Goal: Transaction & Acquisition: Book appointment/travel/reservation

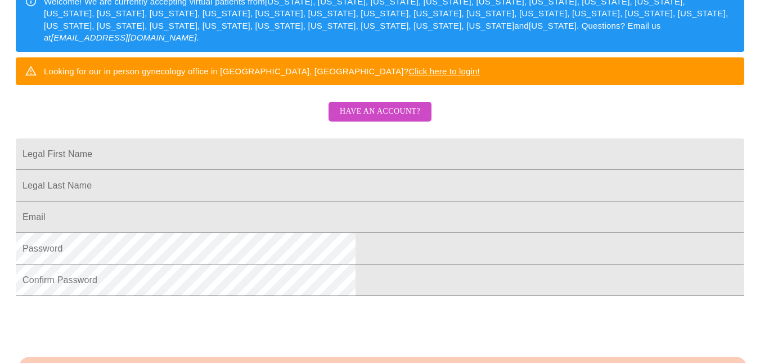
scroll to position [225, 0]
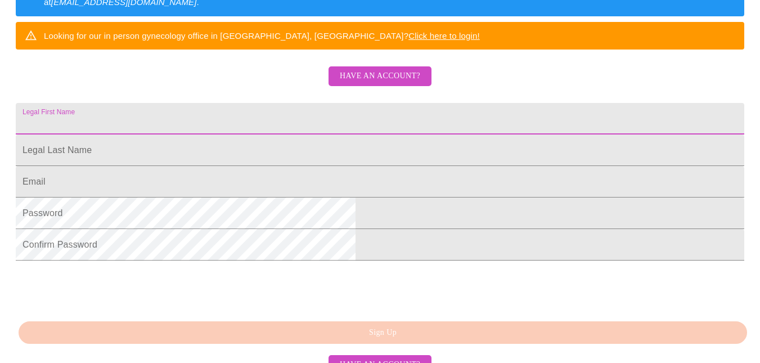
click at [305, 134] on input "Legal First Name" at bounding box center [380, 119] width 729 height 32
type input "[PERSON_NAME]"
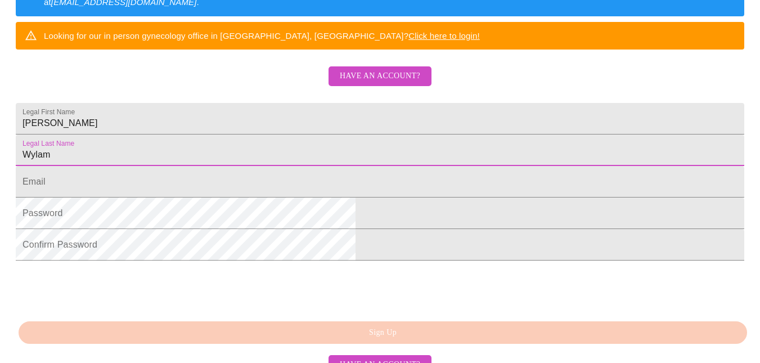
type input "Wylam"
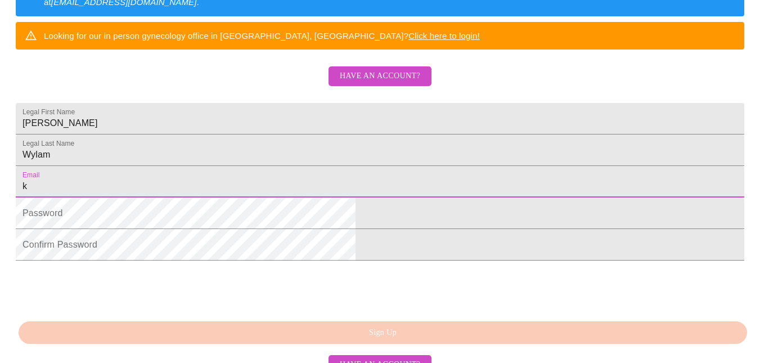
type input "[EMAIL_ADDRESS][DOMAIN_NAME]"
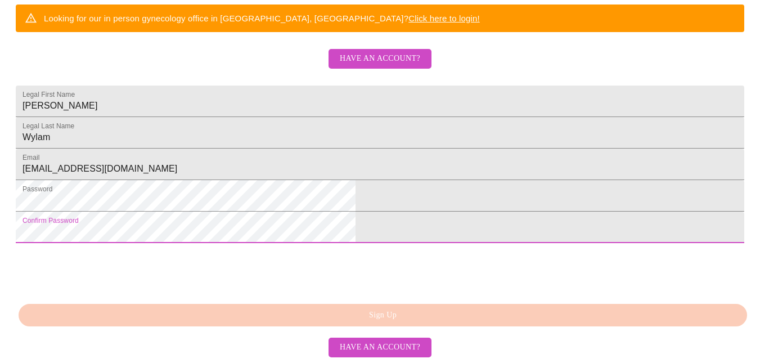
scroll to position [317, 0]
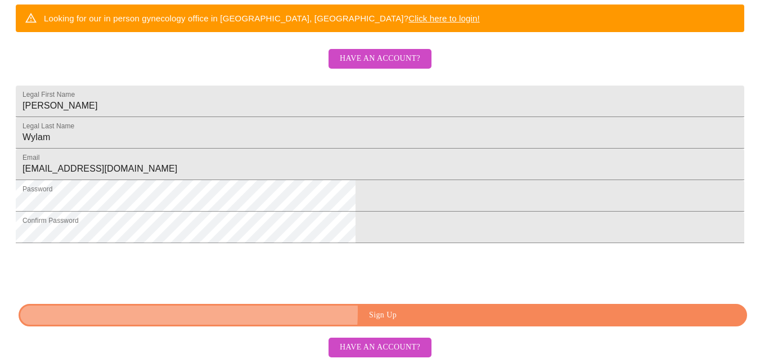
click at [327, 311] on span "Sign Up" at bounding box center [383, 315] width 703 height 14
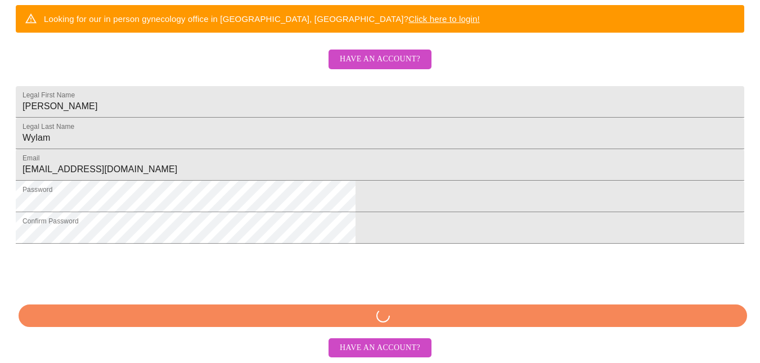
scroll to position [317, 0]
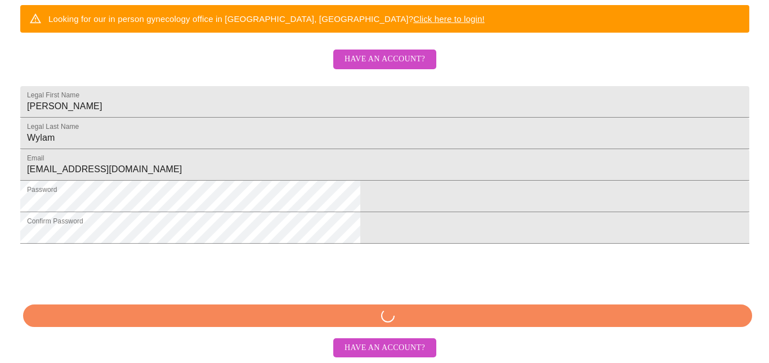
scroll to position [273, 0]
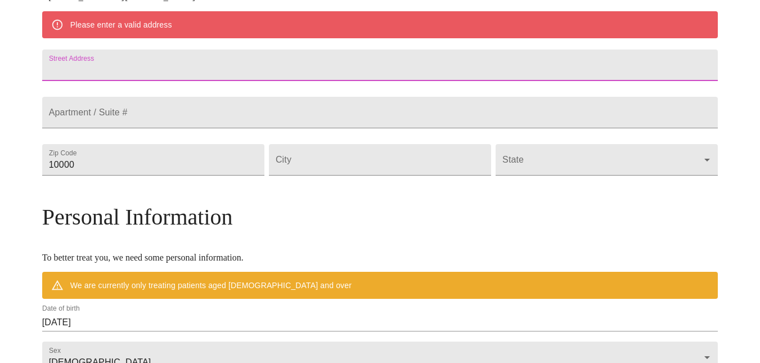
click at [302, 65] on input "Street Address" at bounding box center [380, 66] width 676 height 32
type input "[STREET_ADDRESS]"
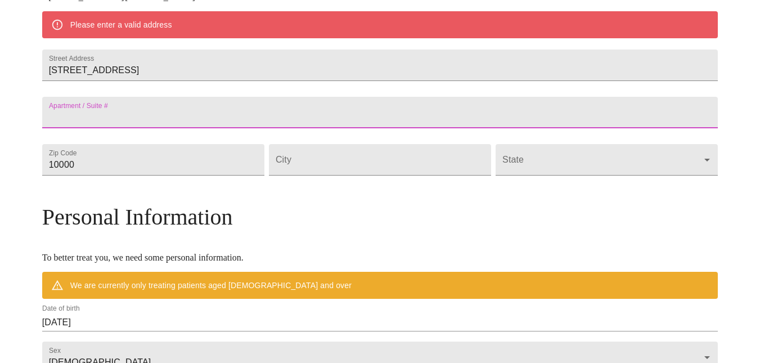
click at [170, 122] on input "Street Address" at bounding box center [380, 113] width 676 height 32
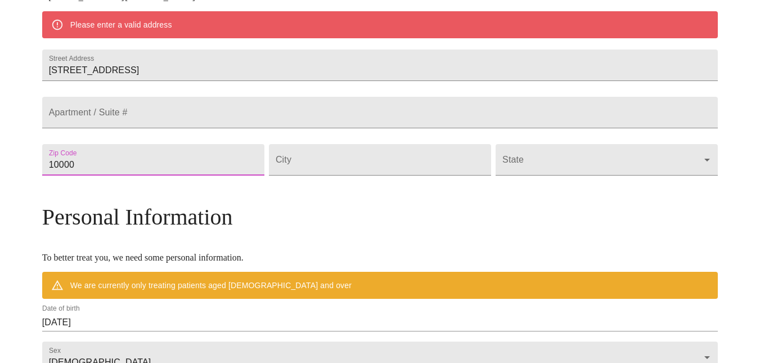
drag, startPoint x: 172, startPoint y: 191, endPoint x: 98, endPoint y: 191, distance: 73.2
click at [98, 191] on div "MyMenopauseRx Welcome to MyMenopauseRx Since it's your first time here, you'll …" at bounding box center [380, 175] width 676 height 887
type input "17110"
click at [362, 176] on input "Street Address" at bounding box center [380, 160] width 222 height 32
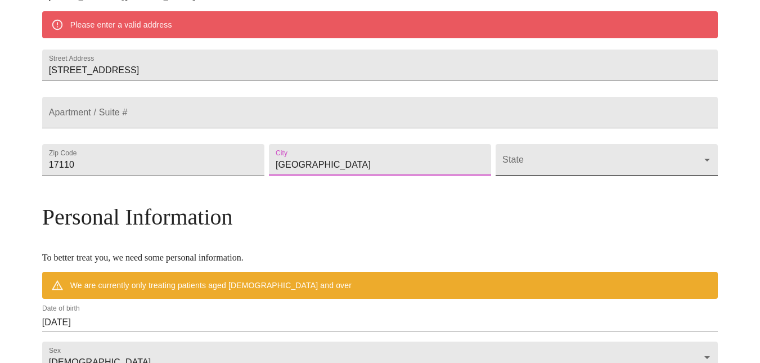
type input "[GEOGRAPHIC_DATA]"
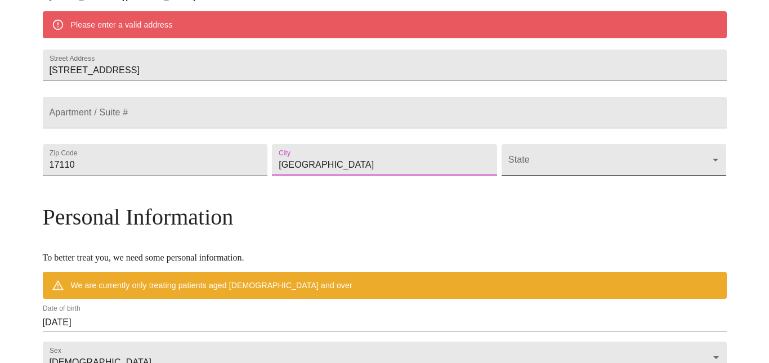
click at [481, 189] on body "MyMenopauseRx Welcome to MyMenopauseRx Since it's your first time here, you'll …" at bounding box center [385, 175] width 760 height 887
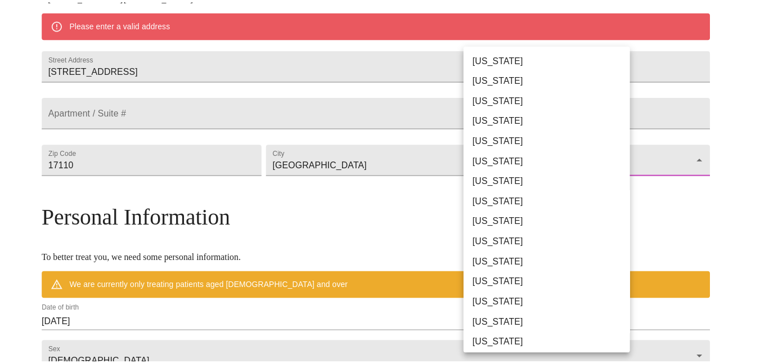
scroll to position [610, 0]
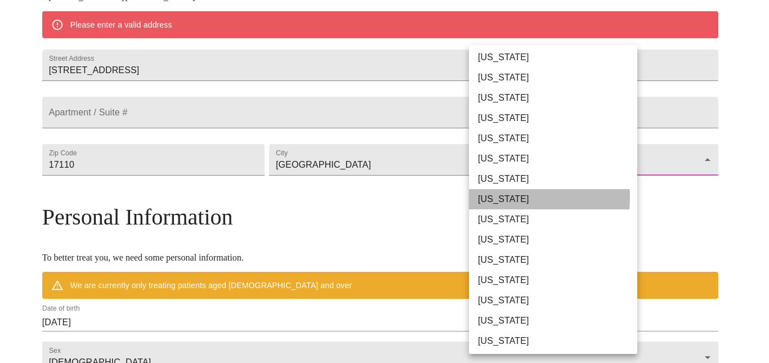
click at [488, 198] on li "[US_STATE]" at bounding box center [557, 199] width 177 height 20
type input "[US_STATE]"
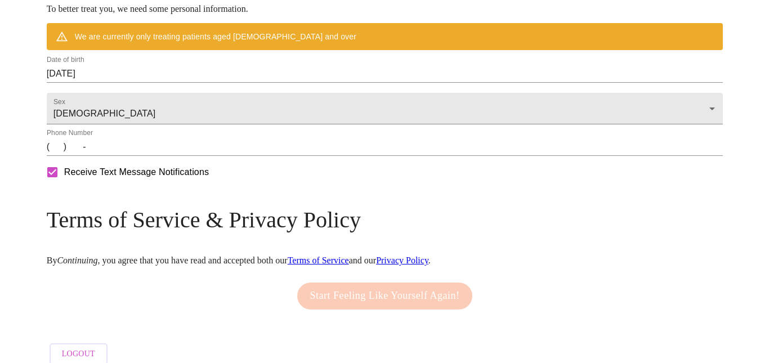
scroll to position [498, 0]
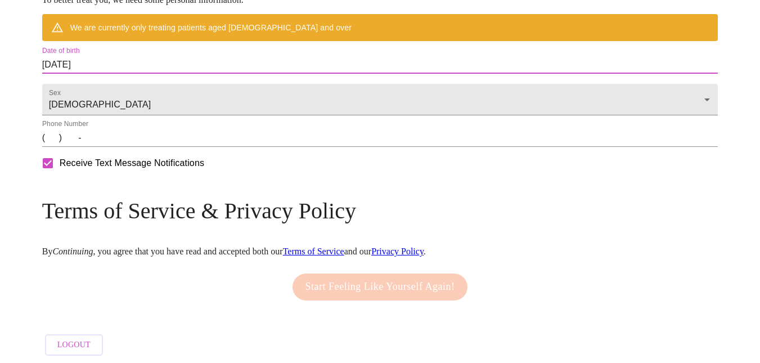
drag, startPoint x: 181, startPoint y: 87, endPoint x: 89, endPoint y: 87, distance: 92.3
click at [177, 74] on input "[DATE]" at bounding box center [380, 65] width 676 height 18
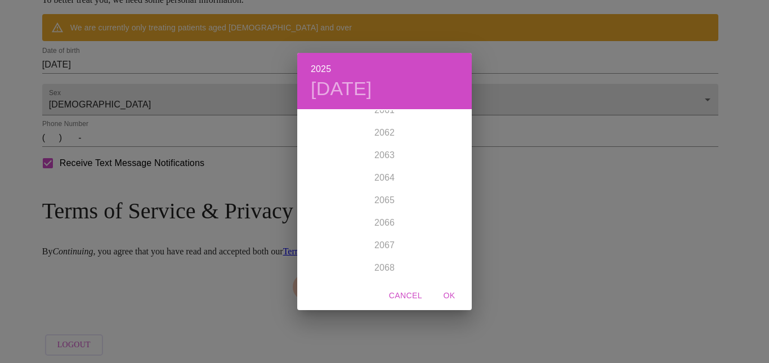
scroll to position [3725, 0]
click at [389, 212] on div "1899 1900 1901 1902 1903 1904 1905 1906 1907 1908 1909 1910 1911 1912 1913 1914…" at bounding box center [384, 194] width 174 height 169
click at [384, 211] on div "1899 1900 1901 1902 1903 1904 1905 1906 1907 1908 1909 1910 1911 1912 1913 1914…" at bounding box center [384, 194] width 174 height 169
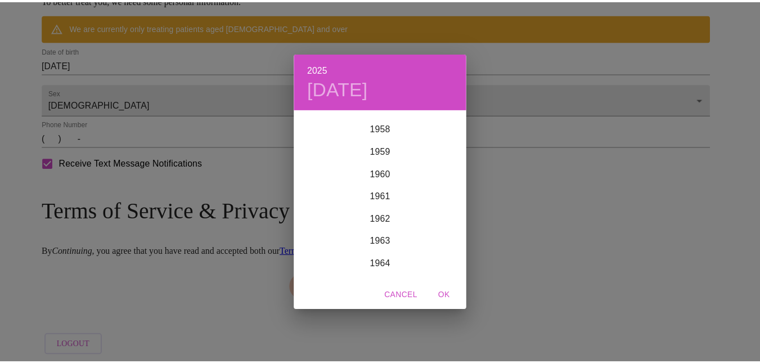
scroll to position [1480, 0]
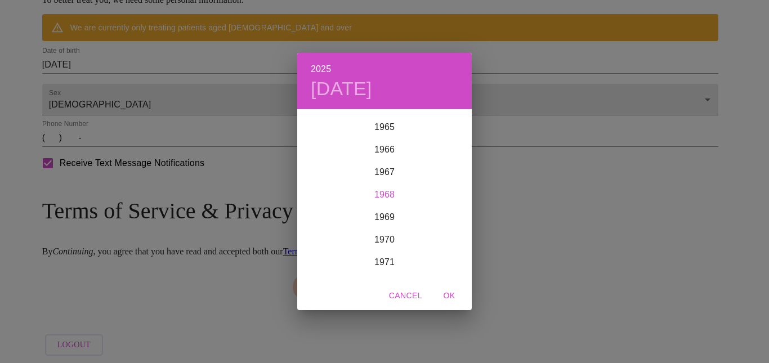
click at [391, 192] on div "1968" at bounding box center [384, 194] width 174 height 23
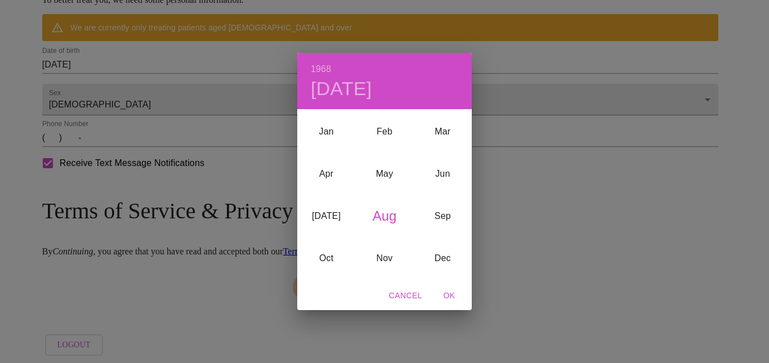
click at [378, 213] on div "Aug" at bounding box center [384, 216] width 58 height 42
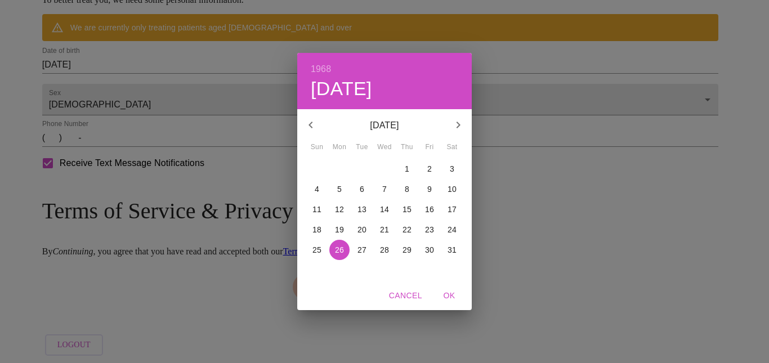
click at [407, 169] on p "1" at bounding box center [407, 168] width 5 height 11
click at [451, 295] on span "OK" at bounding box center [449, 296] width 27 height 14
type input "[DATE]"
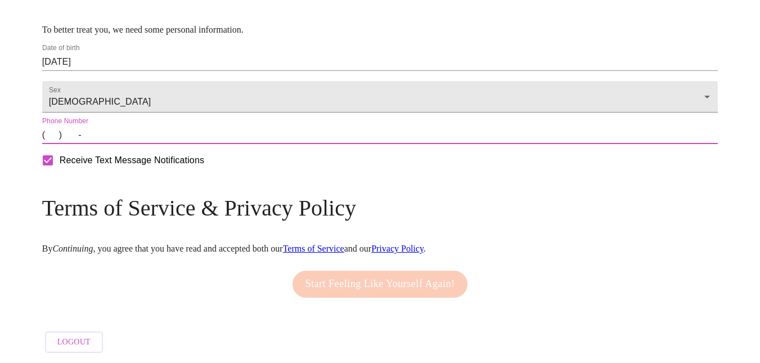
click at [130, 144] on input "(   )    -" at bounding box center [380, 135] width 676 height 18
type input "[PHONE_NUMBER]"
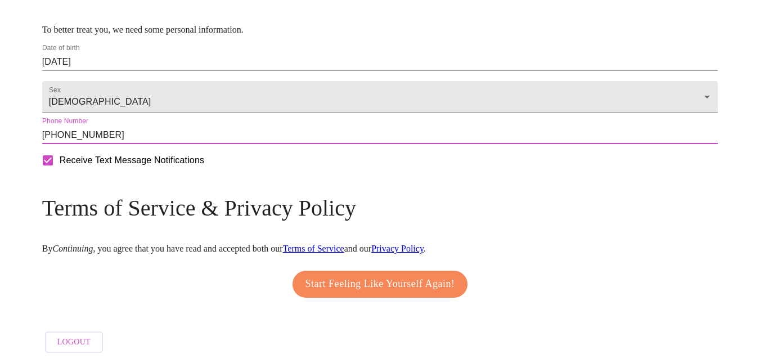
scroll to position [504, 0]
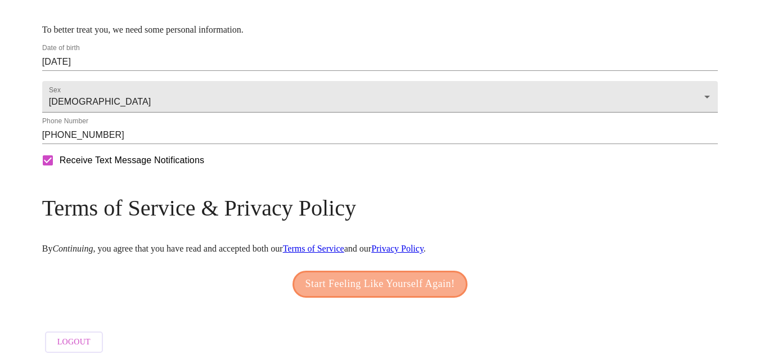
click at [385, 281] on span "Start Feeling Like Yourself Again!" at bounding box center [381, 284] width 150 height 18
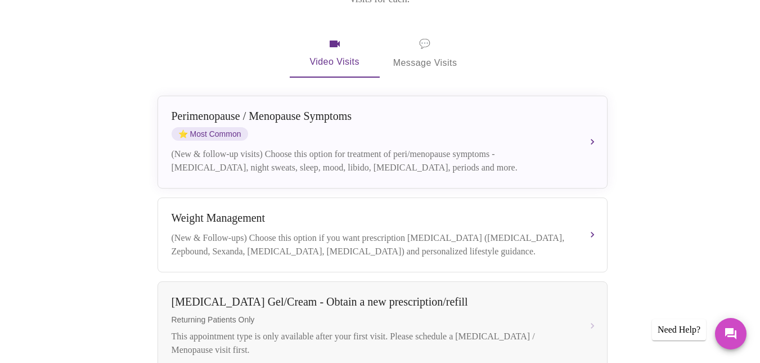
scroll to position [98, 0]
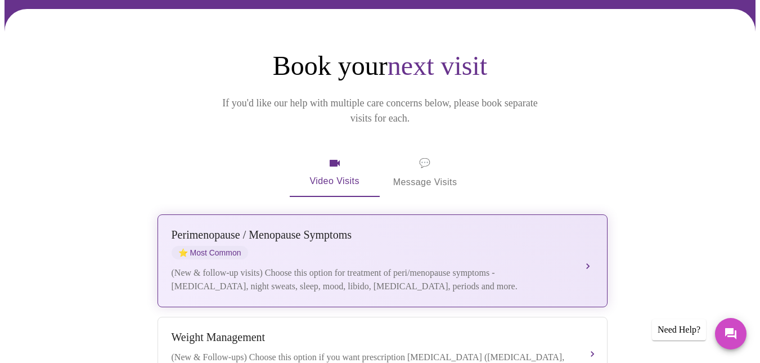
click at [401, 228] on div "[MEDICAL_DATA] / Menopause Symptoms ⭐ Most Common" at bounding box center [372, 243] width 400 height 31
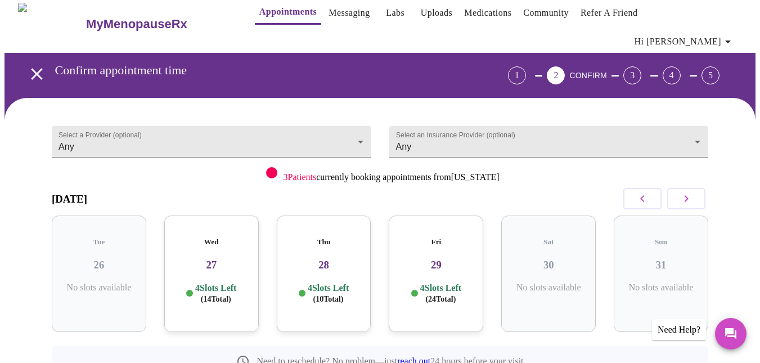
scroll to position [0, 0]
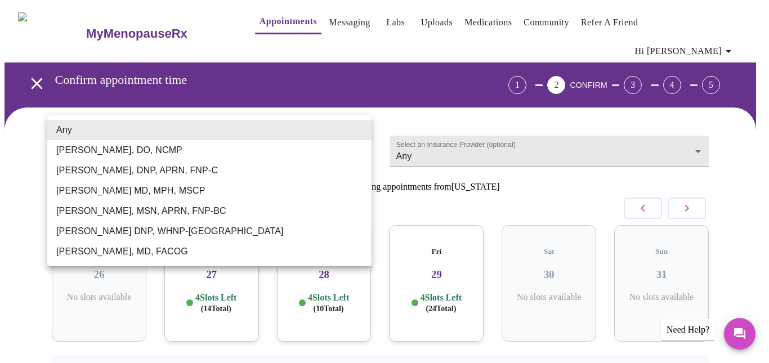
click at [323, 141] on body "MyMenopauseRx Appointments Messaging Labs Uploads Medications Community Refer a…" at bounding box center [385, 241] width 760 height 473
click at [597, 170] on div at bounding box center [384, 181] width 769 height 363
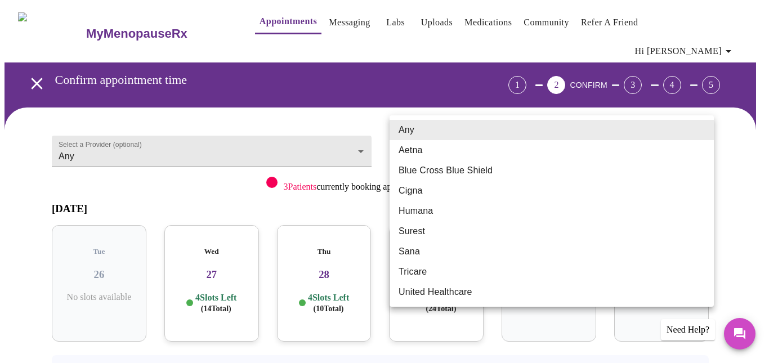
click at [616, 134] on body "MyMenopauseRx Appointments Messaging Labs Uploads Medications Community Refer a…" at bounding box center [385, 241] width 760 height 473
click at [575, 167] on li "Blue Cross Blue Shield" at bounding box center [551, 170] width 324 height 20
type input "Blue Cross Blue Shield"
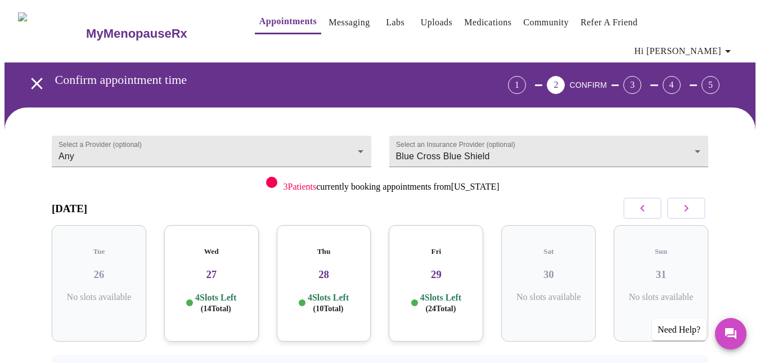
click at [312, 268] on h3 "28" at bounding box center [324, 274] width 77 height 12
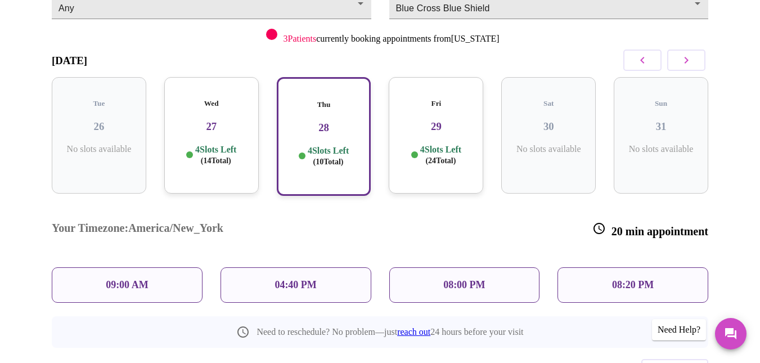
scroll to position [169, 0]
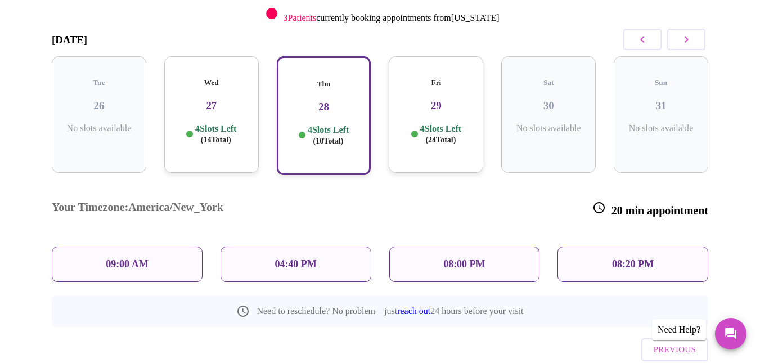
click at [299, 258] on p "04:40 PM" at bounding box center [296, 264] width 42 height 12
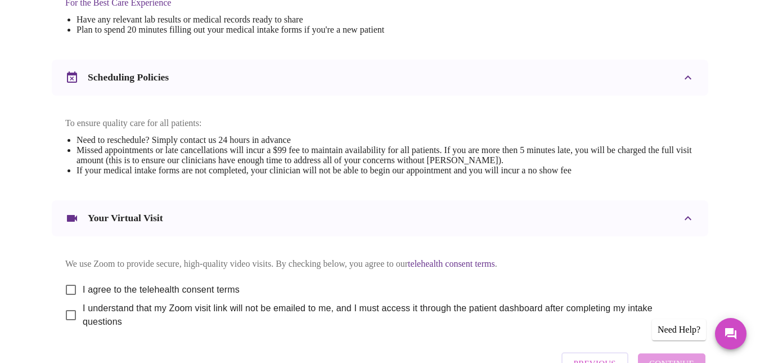
scroll to position [450, 0]
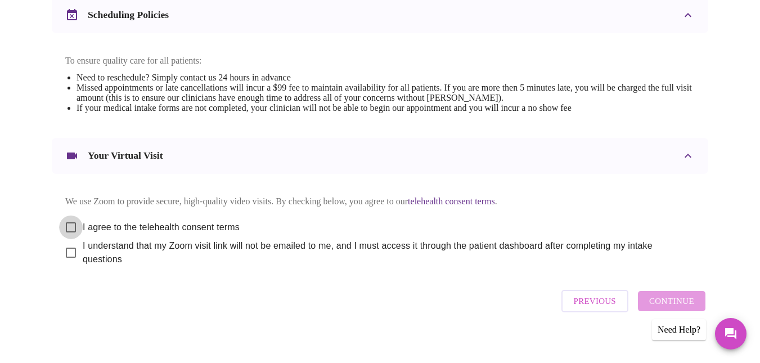
click at [68, 217] on input "I agree to the telehealth consent terms" at bounding box center [71, 228] width 24 height 24
checkbox input "true"
click at [65, 248] on input "I understand that my Zoom visit link will not be emailed to me, and I must acce…" at bounding box center [71, 253] width 24 height 24
checkbox input "true"
click at [679, 304] on span "Continue" at bounding box center [671, 301] width 45 height 15
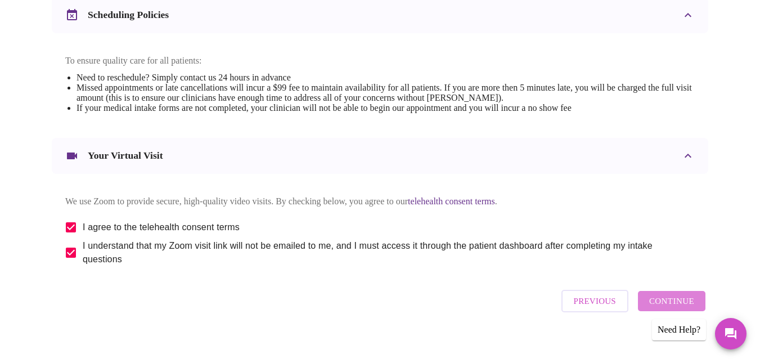
scroll to position [116, 0]
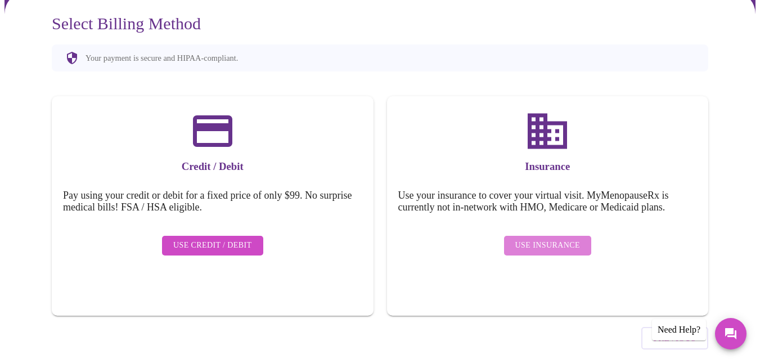
click at [553, 239] on span "Use Insurance" at bounding box center [547, 246] width 65 height 14
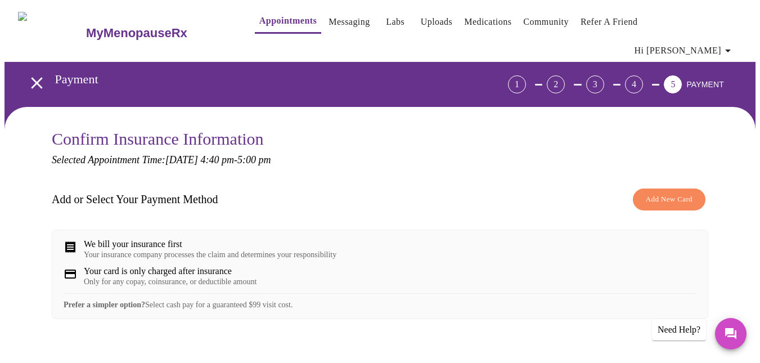
scroll to position [0, 0]
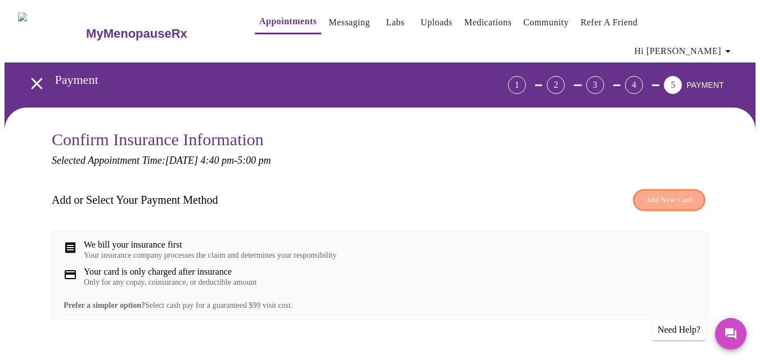
click at [670, 194] on span "Add New Card" at bounding box center [669, 200] width 47 height 13
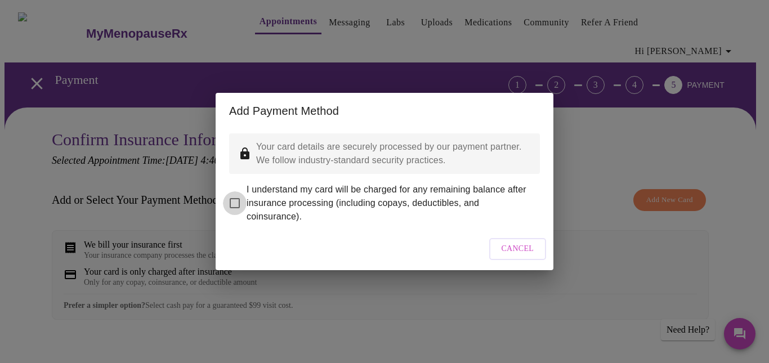
click at [234, 194] on input "I understand my card will be charged for any remaining balance after insurance …" at bounding box center [235, 203] width 24 height 24
checkbox input "true"
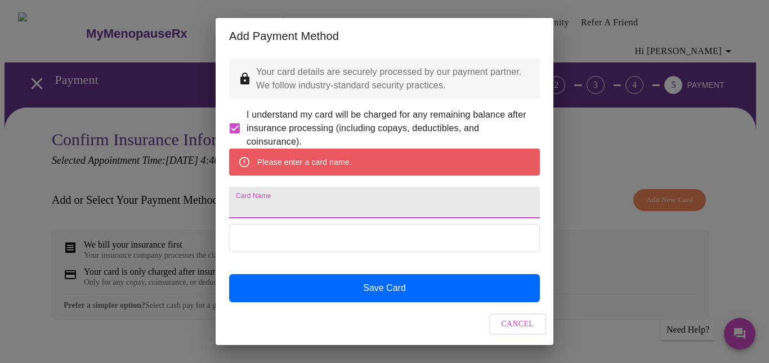
click at [251, 216] on input "Card Name" at bounding box center [384, 203] width 311 height 32
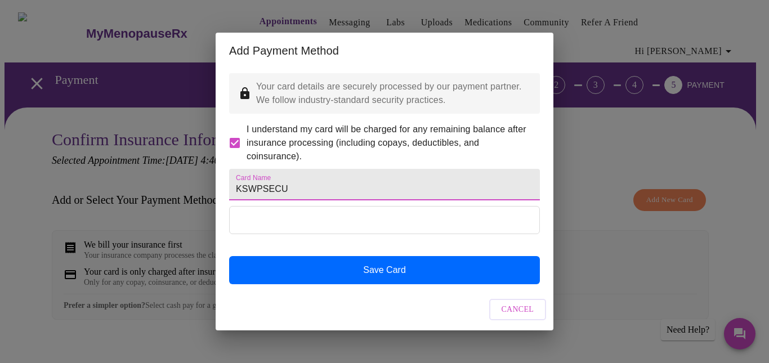
drag, startPoint x: 288, startPoint y: 188, endPoint x: 255, endPoint y: 195, distance: 33.3
click at [255, 195] on input "KSWPSECU" at bounding box center [384, 185] width 311 height 32
type input "KSWCC"
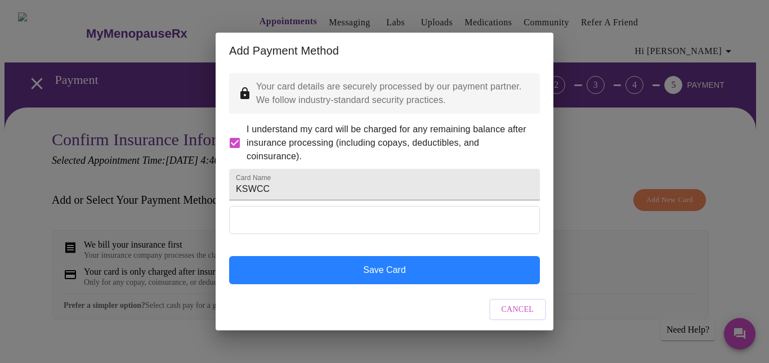
click at [349, 284] on button "Save Card" at bounding box center [384, 270] width 311 height 28
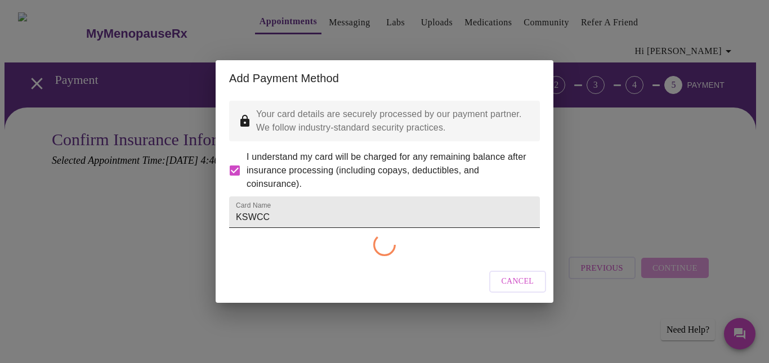
checkbox input "false"
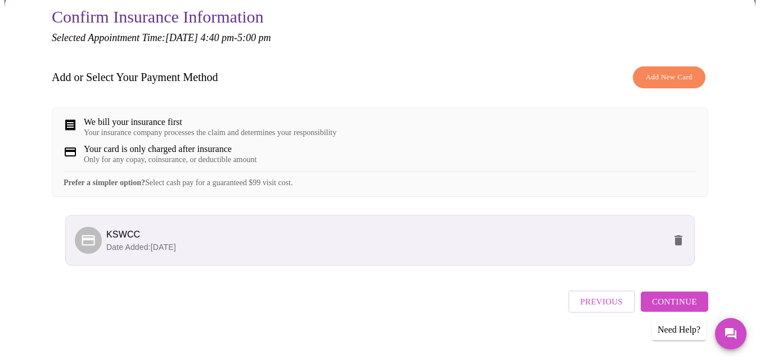
scroll to position [127, 0]
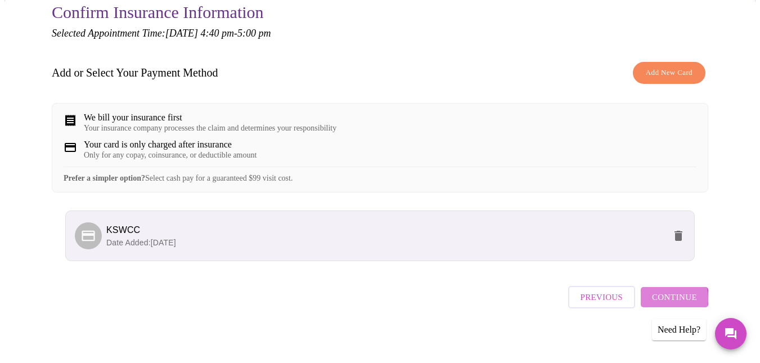
click at [668, 297] on span "Continue" at bounding box center [674, 297] width 45 height 15
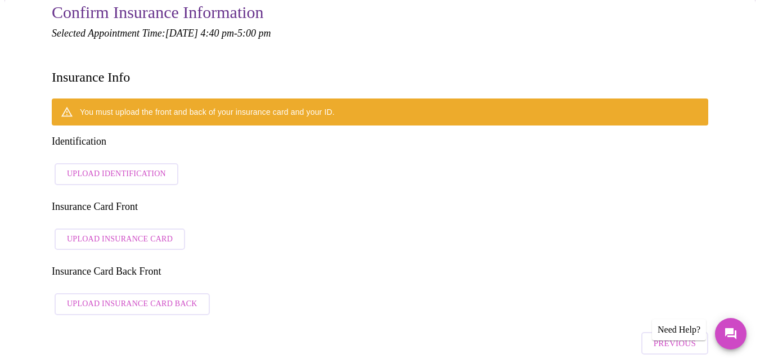
drag, startPoint x: 137, startPoint y: 122, endPoint x: 192, endPoint y: 162, distance: 68.1
click at [363, 196] on div "You must upload the front and back of your insurance card and your ID. Identifi…" at bounding box center [380, 209] width 657 height 222
click at [146, 232] on span "Upload Insurance Card" at bounding box center [120, 239] width 106 height 14
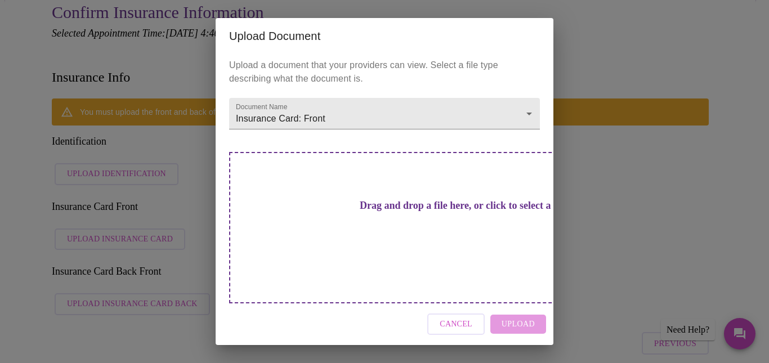
click at [356, 212] on h3 "Drag and drop a file here, or click to select a file" at bounding box center [463, 206] width 311 height 12
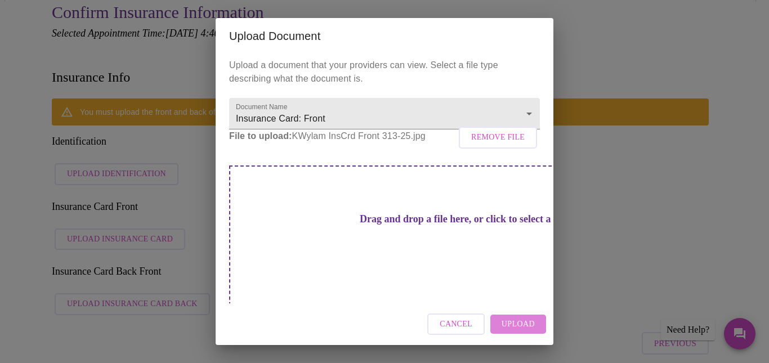
click at [515, 317] on span "Upload" at bounding box center [517, 324] width 33 height 14
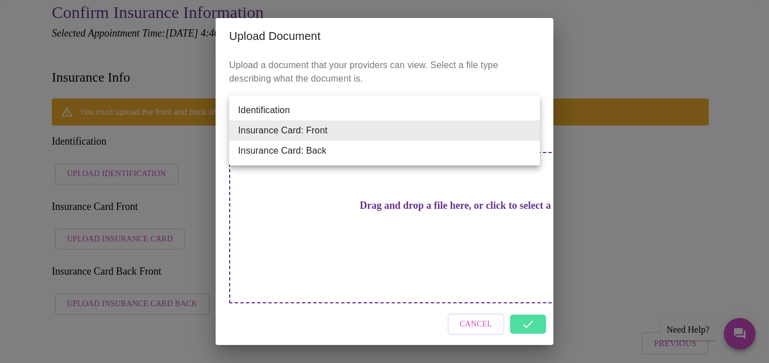
click at [329, 152] on li "Insurance Card: Back" at bounding box center [384, 151] width 311 height 20
type input "Insurance Card: Back"
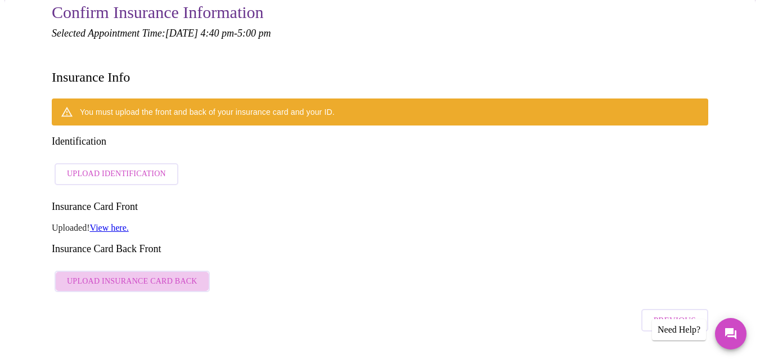
click at [148, 275] on span "Upload Insurance Card Back" at bounding box center [132, 282] width 131 height 14
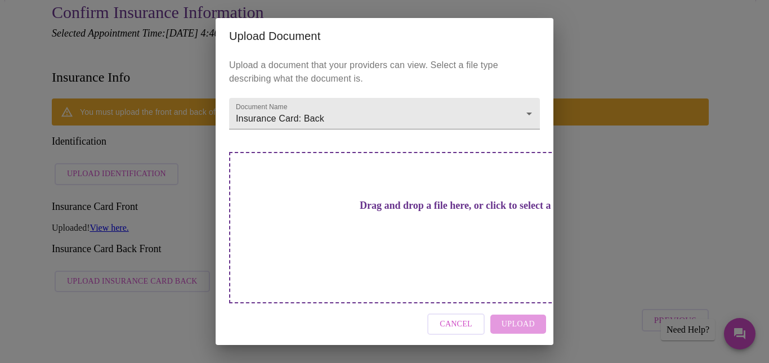
click at [506, 305] on div "Cancel Upload" at bounding box center [385, 324] width 338 height 42
click at [514, 308] on div "Cancel Upload" at bounding box center [385, 324] width 338 height 42
click at [509, 303] on div "Cancel Upload" at bounding box center [385, 324] width 338 height 42
click at [455, 317] on span "Cancel" at bounding box center [455, 324] width 33 height 14
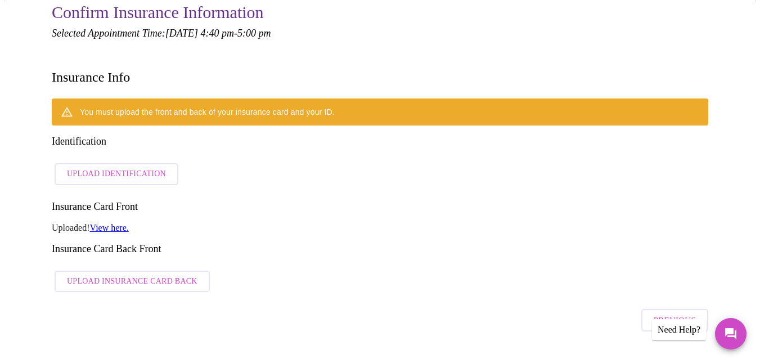
click at [116, 275] on span "Upload Insurance Card Back" at bounding box center [132, 282] width 131 height 14
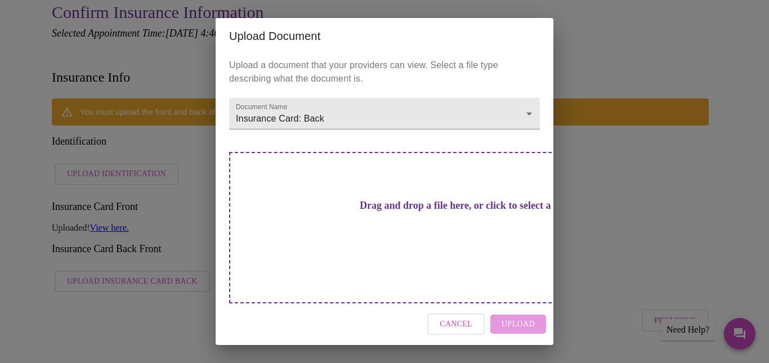
click at [523, 309] on div "Cancel Upload" at bounding box center [385, 324] width 338 height 42
click at [457, 317] on span "Cancel" at bounding box center [455, 324] width 33 height 14
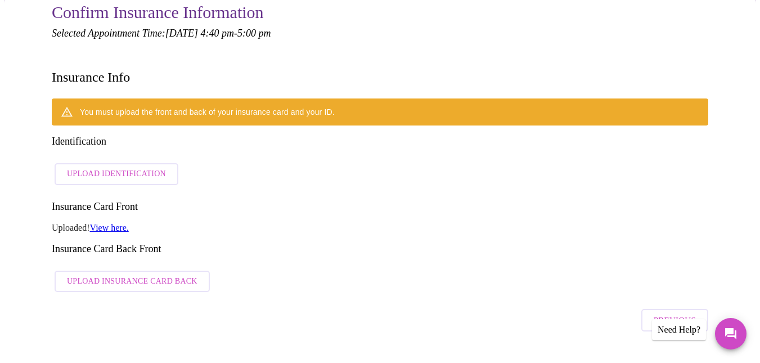
click at [125, 243] on h3 "Insurance Card Back Front" at bounding box center [380, 249] width 657 height 12
click at [129, 275] on span "Upload Insurance Card Back" at bounding box center [132, 282] width 131 height 14
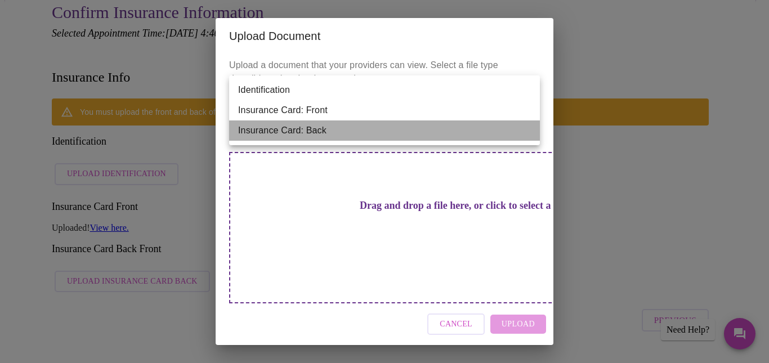
click at [330, 127] on li "Insurance Card: Back" at bounding box center [384, 130] width 311 height 20
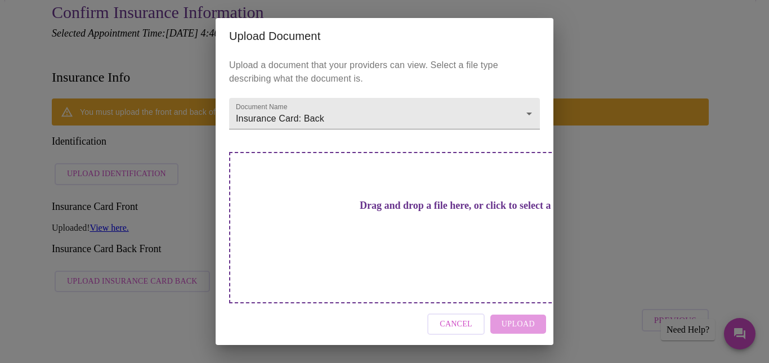
click at [405, 239] on div "Drag and drop a file here, or click to select a file" at bounding box center [463, 227] width 468 height 151
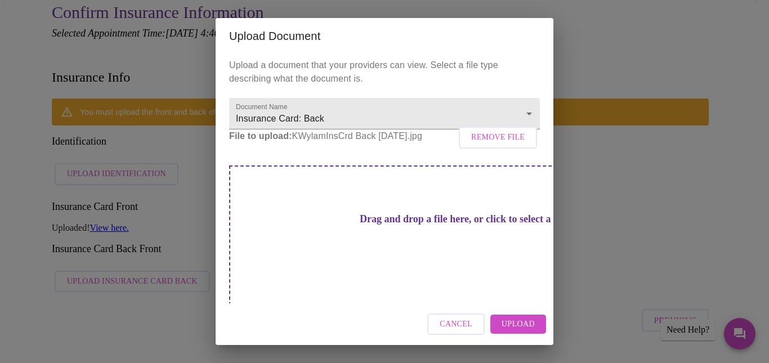
click at [515, 309] on div "Cancel Upload" at bounding box center [385, 324] width 338 height 42
click at [520, 322] on span "Upload" at bounding box center [517, 324] width 33 height 14
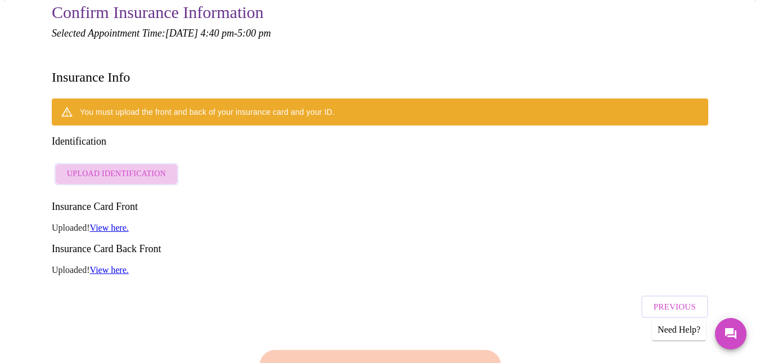
click at [118, 167] on span "Upload Identification" at bounding box center [116, 174] width 99 height 14
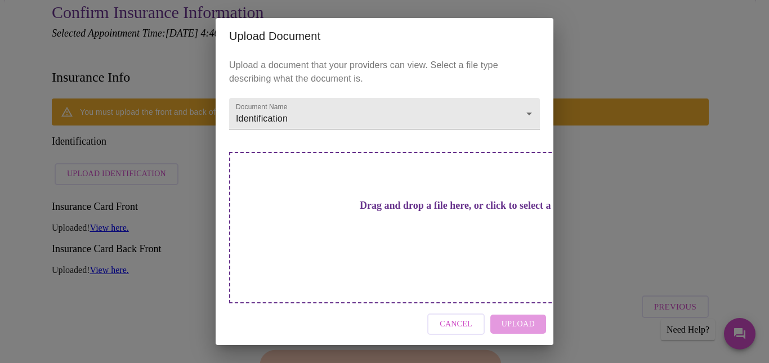
click at [420, 212] on h3 "Drag and drop a file here, or click to select a file" at bounding box center [463, 206] width 311 height 12
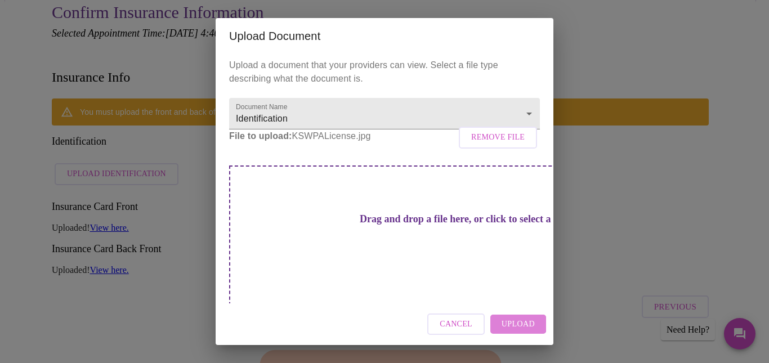
click at [514, 319] on span "Upload" at bounding box center [517, 324] width 33 height 14
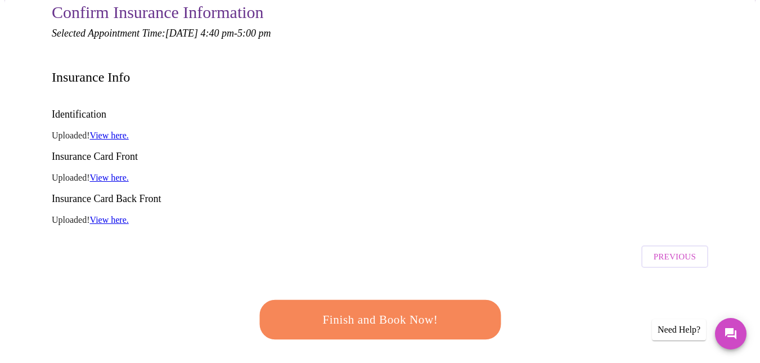
click at [107, 131] on link "View here." at bounding box center [109, 136] width 39 height 10
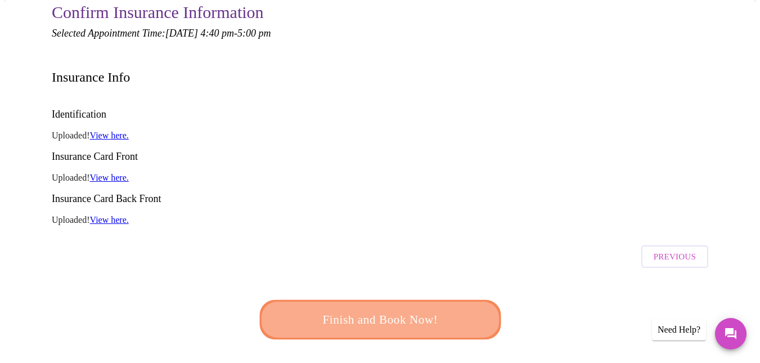
click at [397, 309] on span "Finish and Book Now!" at bounding box center [380, 319] width 212 height 21
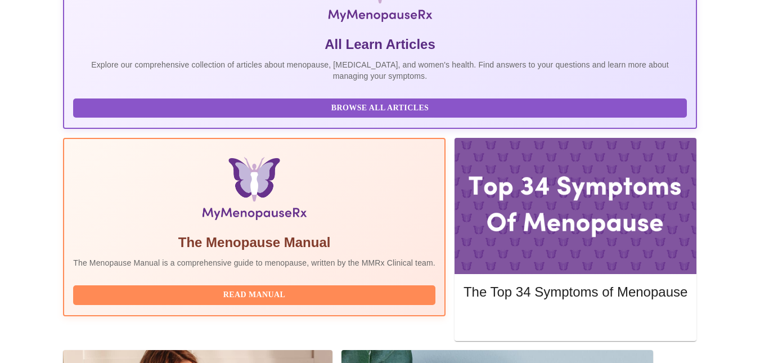
scroll to position [253, 0]
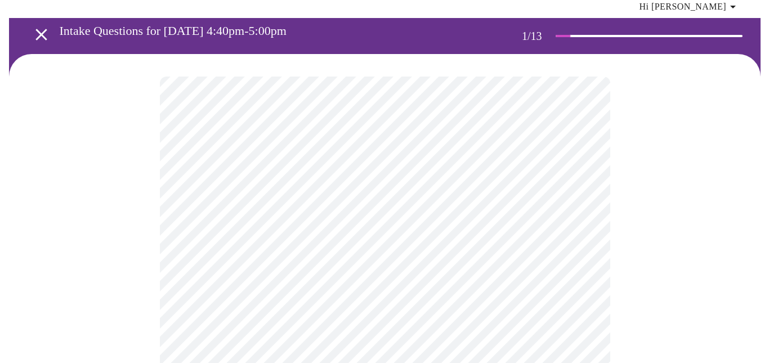
scroll to position [113, 0]
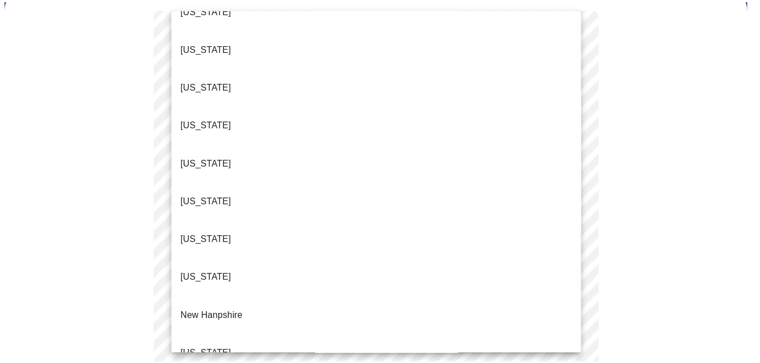
scroll to position [844, 0]
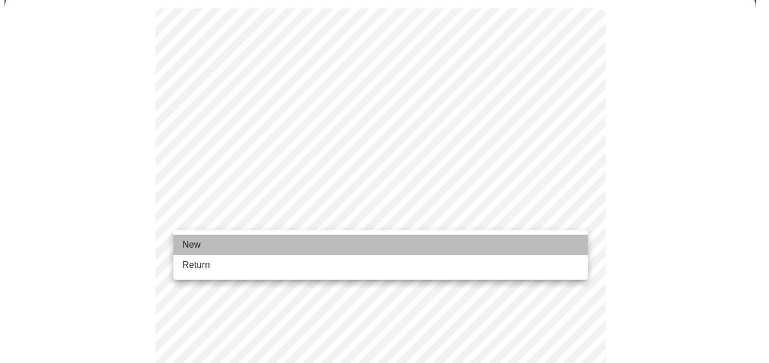
click at [232, 235] on li "New" at bounding box center [380, 245] width 414 height 20
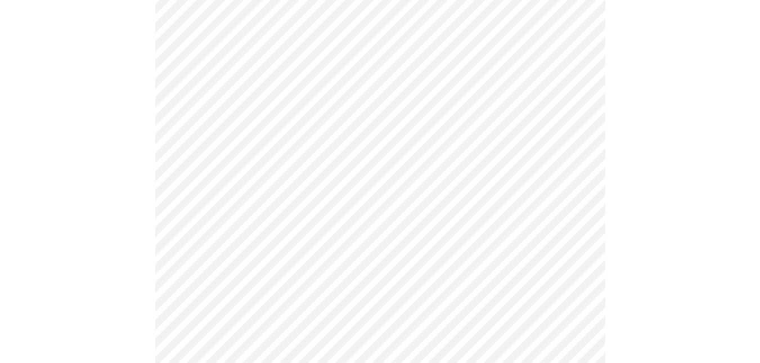
scroll to position [619, 0]
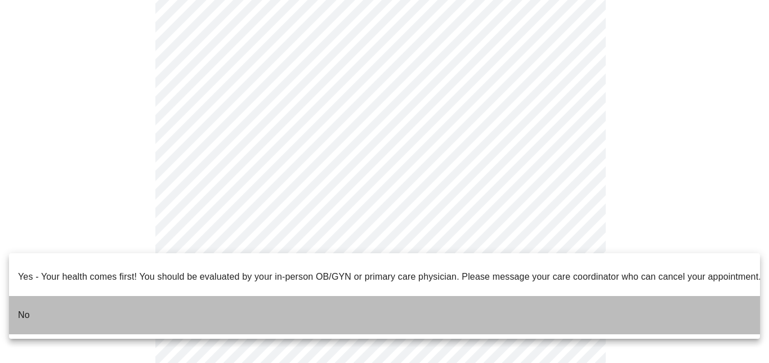
click at [25, 308] on p "No" at bounding box center [24, 315] width 12 height 14
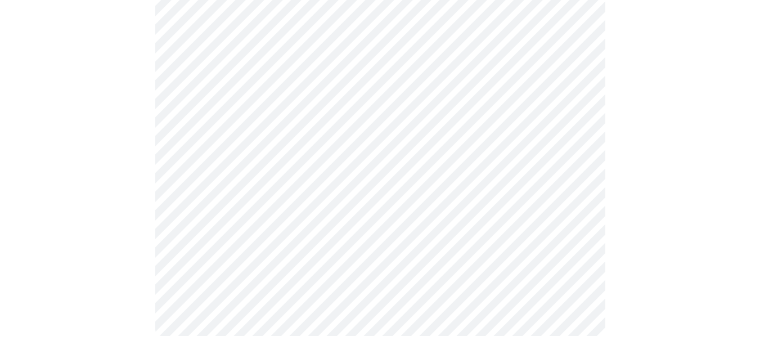
scroll to position [0, 0]
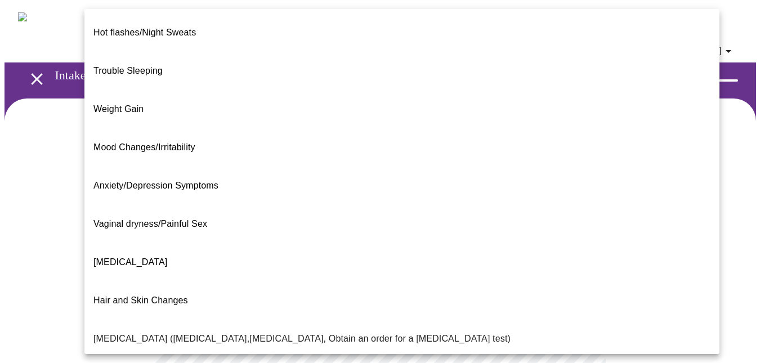
click at [359, 230] on body "MyMenopauseRx Appointments Messaging Labs Uploads Medications Community Refer a…" at bounding box center [385, 351] width 760 height 692
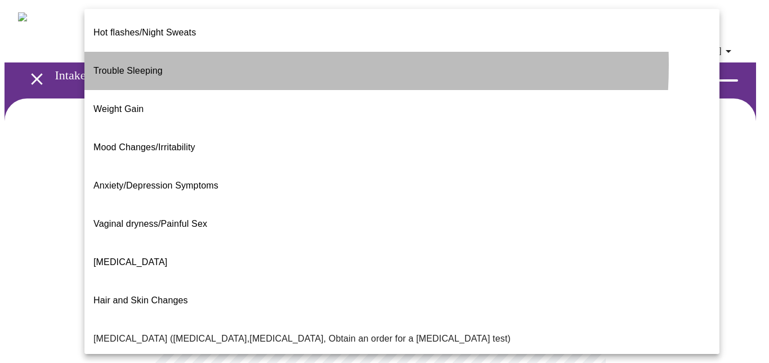
click at [213, 56] on li "Trouble Sleeping" at bounding box center [401, 71] width 635 height 38
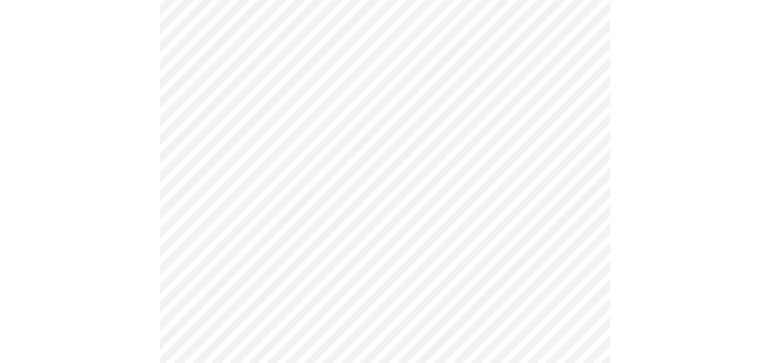
scroll to position [169, 0]
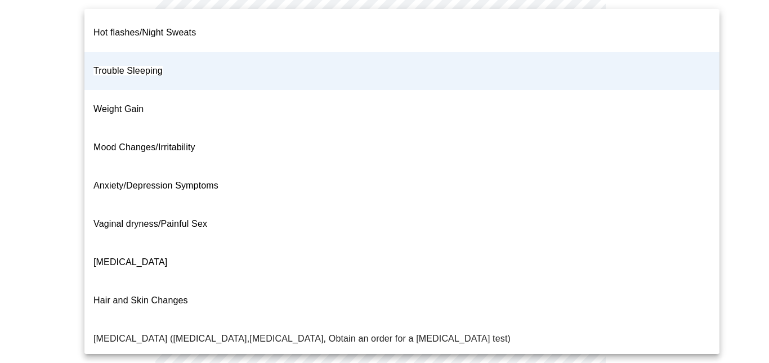
click at [570, 66] on body "MyMenopauseRx Appointments Messaging Labs Uploads Medications Community Refer a…" at bounding box center [385, 178] width 760 height 685
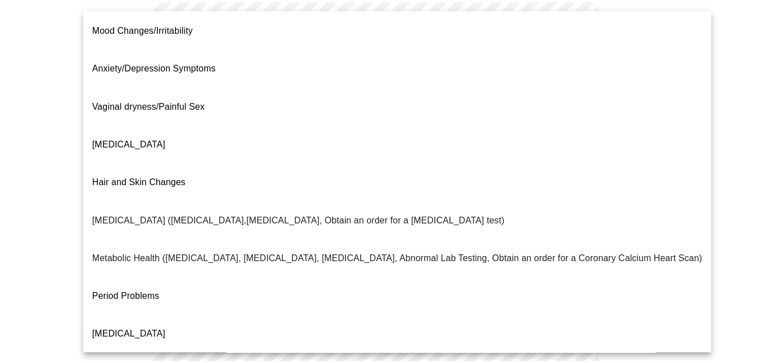
scroll to position [0, 0]
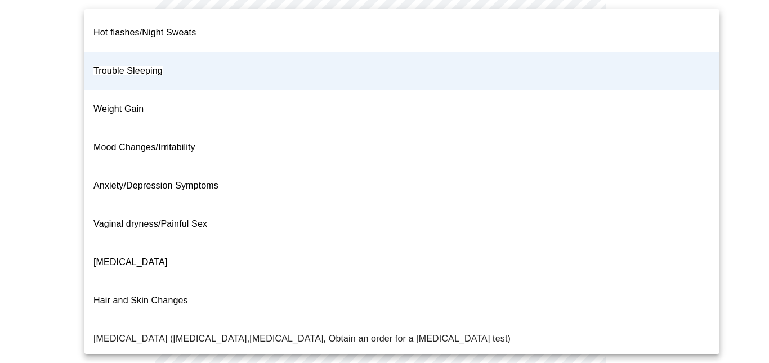
click at [732, 118] on div at bounding box center [384, 181] width 769 height 363
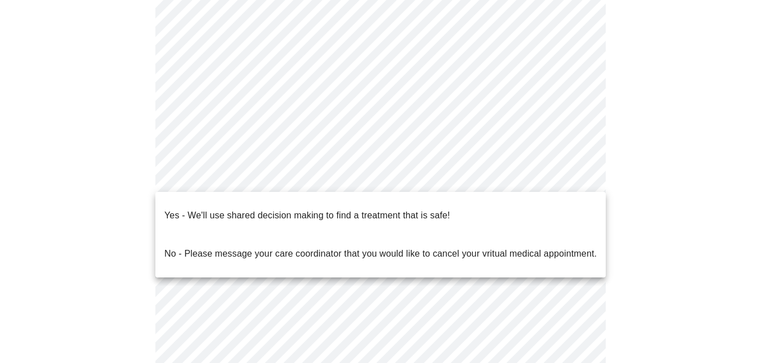
click at [262, 171] on body "MyMenopauseRx Appointments Messaging Labs Uploads Medications Community Refer a…" at bounding box center [385, 178] width 760 height 685
click at [235, 209] on p "Yes - We'll use shared decision making to find a treatment that is safe!" at bounding box center [306, 216] width 285 height 14
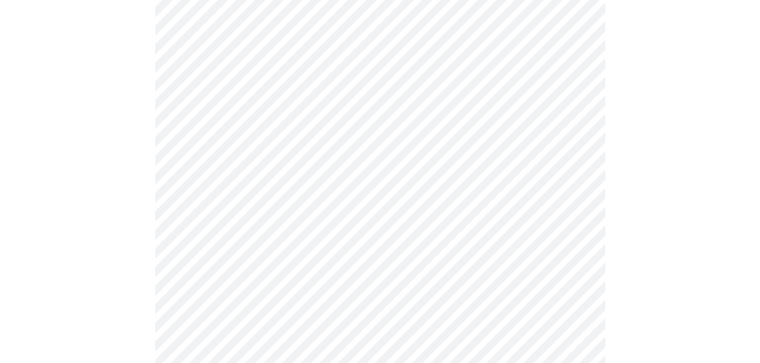
scroll to position [276, 0]
click at [93, 218] on div at bounding box center [380, 103] width 751 height 560
click at [605, 223] on div at bounding box center [380, 103] width 751 height 560
click at [760, 226] on html "MyMenopauseRx Appointments Messaging Labs Uploads Medications Community Refer a…" at bounding box center [380, 55] width 760 height 663
click at [5, 217] on div "MyMenopauseRx Appointments Messaging Labs Uploads Medications Community Refer a…" at bounding box center [380, 56] width 751 height 654
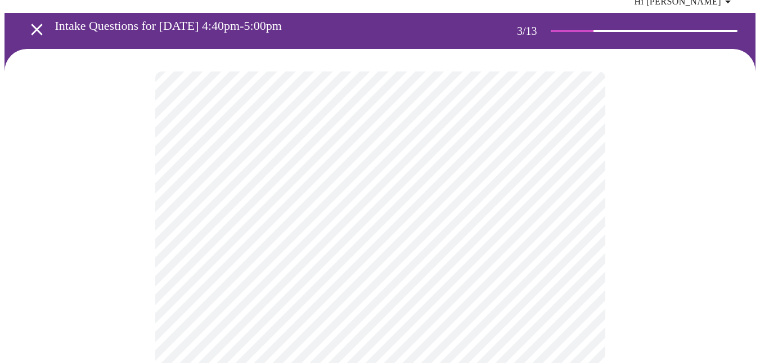
scroll to position [113, 0]
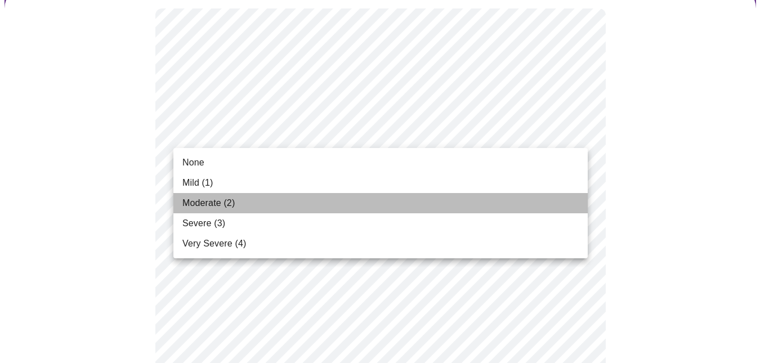
click at [203, 204] on span "Moderate (2)" at bounding box center [208, 203] width 52 height 14
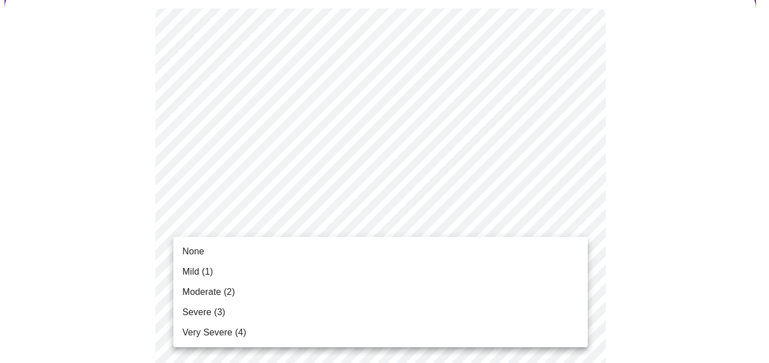
click at [308, 245] on li "None" at bounding box center [380, 251] width 414 height 20
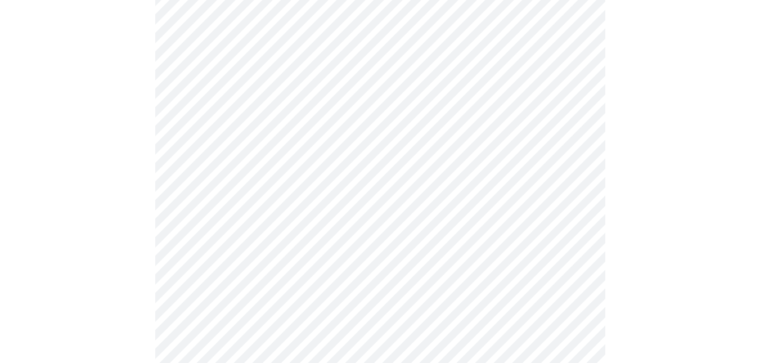
scroll to position [225, 0]
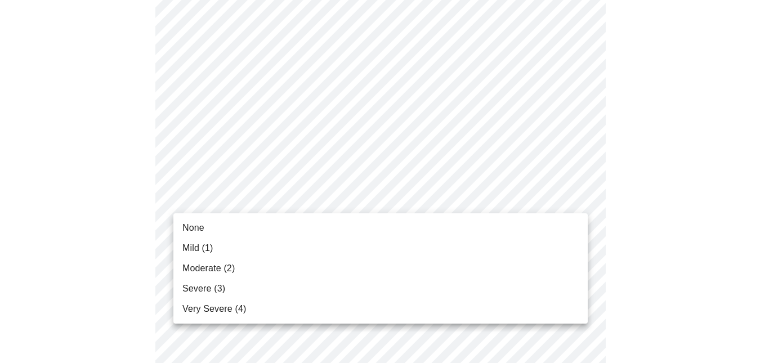
click at [240, 290] on li "Severe (3)" at bounding box center [380, 289] width 414 height 20
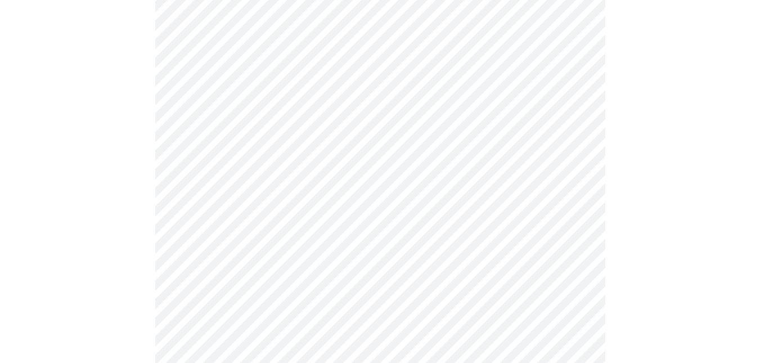
scroll to position [338, 0]
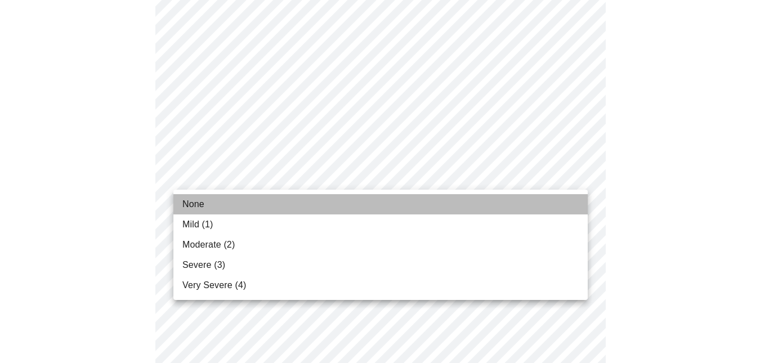
click at [236, 204] on li "None" at bounding box center [380, 204] width 414 height 20
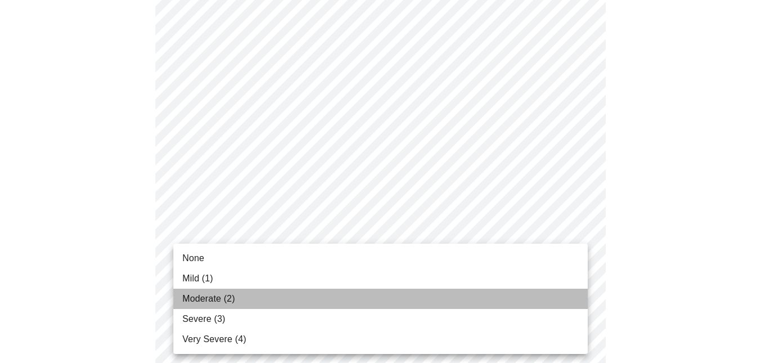
click at [228, 294] on span "Moderate (2)" at bounding box center [208, 299] width 52 height 14
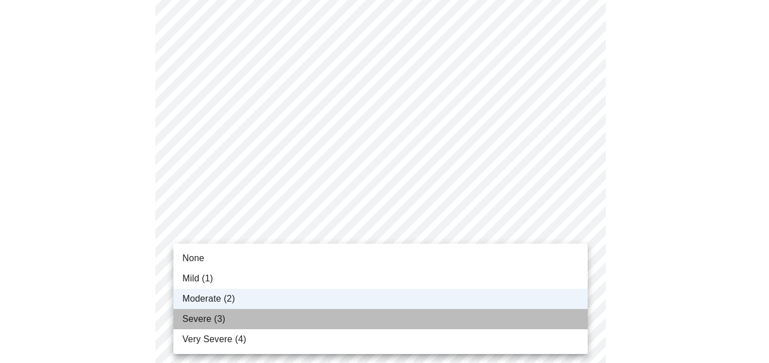
click at [191, 316] on span "Severe (3)" at bounding box center [203, 319] width 43 height 14
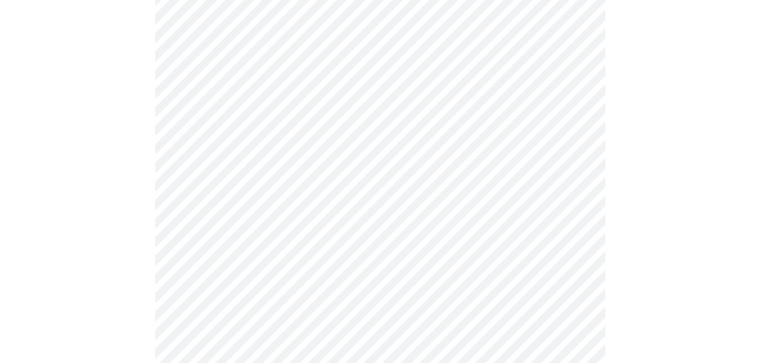
scroll to position [563, 0]
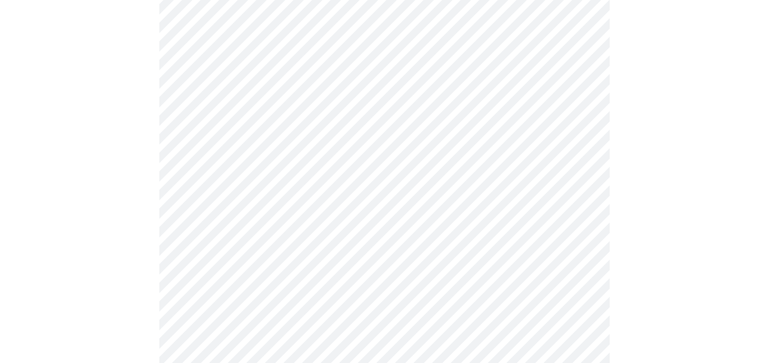
click at [304, 99] on body "MyMenopauseRx Appointments Messaging Labs Uploads Medications Community Refer a…" at bounding box center [385, 159] width 760 height 1434
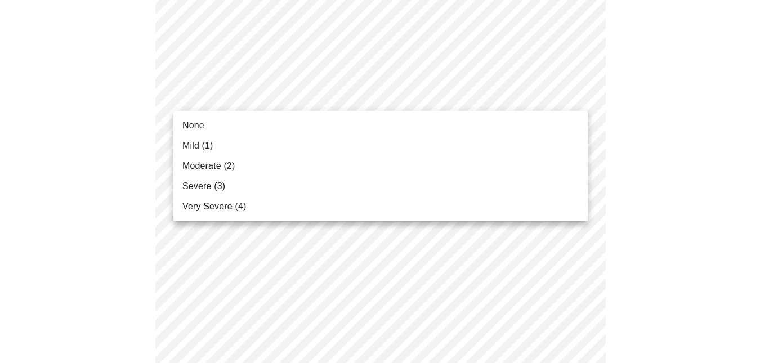
click at [279, 29] on div at bounding box center [384, 181] width 769 height 363
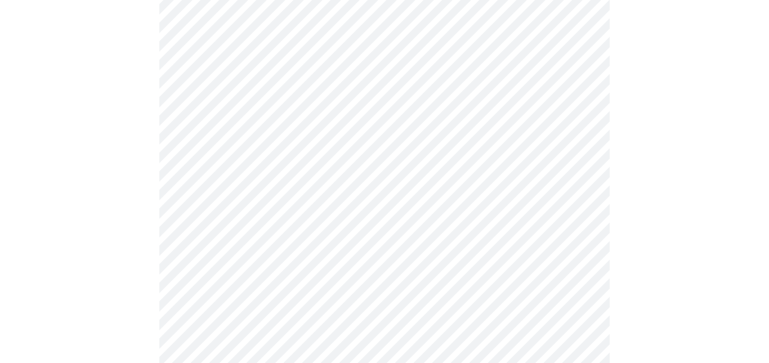
click at [284, 28] on body "MyMenopauseRx Appointments Messaging Labs Uploads Medications Community Refer a…" at bounding box center [385, 159] width 760 height 1434
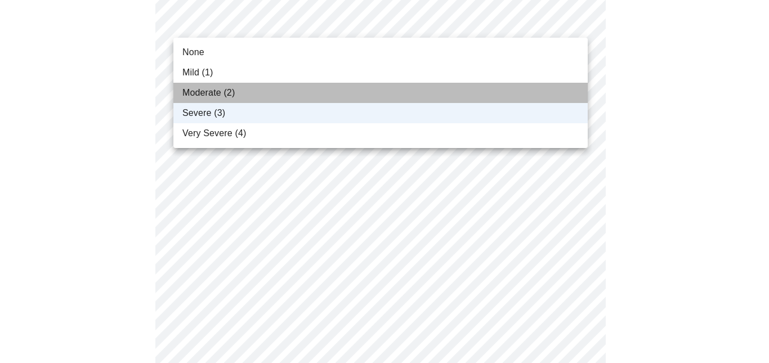
click at [231, 89] on span "Moderate (2)" at bounding box center [208, 93] width 52 height 14
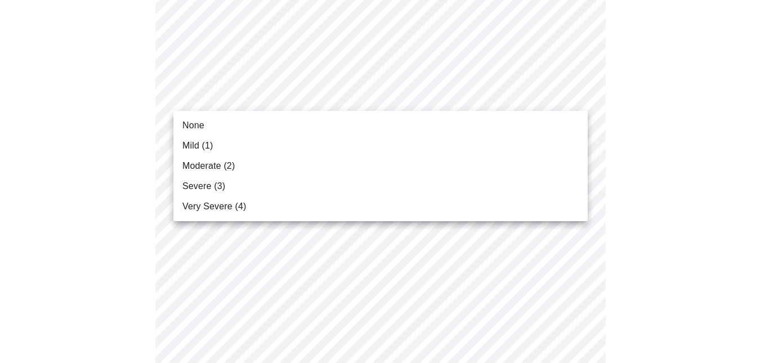
click at [241, 98] on body "MyMenopauseRx Appointments Messaging Labs Uploads Medications Community Refer a…" at bounding box center [385, 159] width 760 height 1434
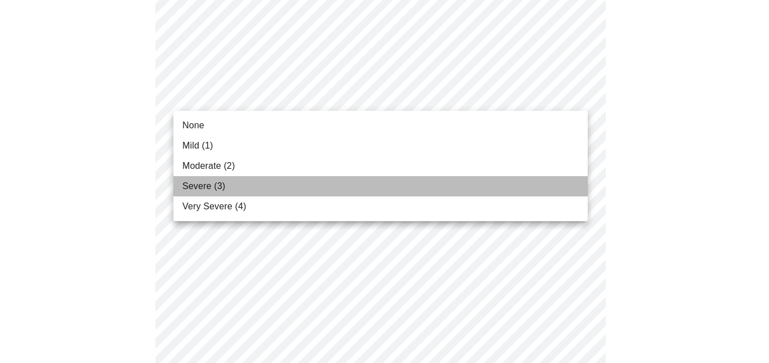
click at [216, 191] on span "Severe (3)" at bounding box center [203, 186] width 43 height 14
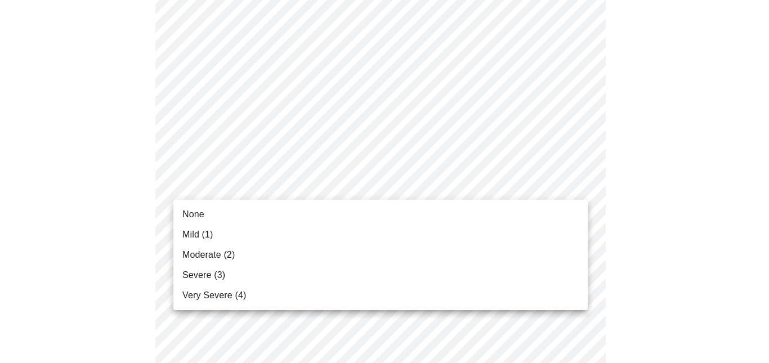
click at [221, 189] on body "MyMenopauseRx Appointments Messaging Labs Uploads Medications Community Refer a…" at bounding box center [385, 151] width 760 height 1418
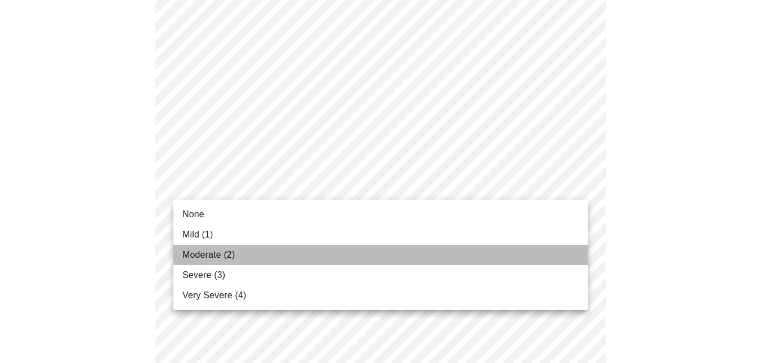
drag, startPoint x: 206, startPoint y: 253, endPoint x: 230, endPoint y: 241, distance: 26.9
click at [207, 253] on span "Moderate (2)" at bounding box center [208, 255] width 52 height 14
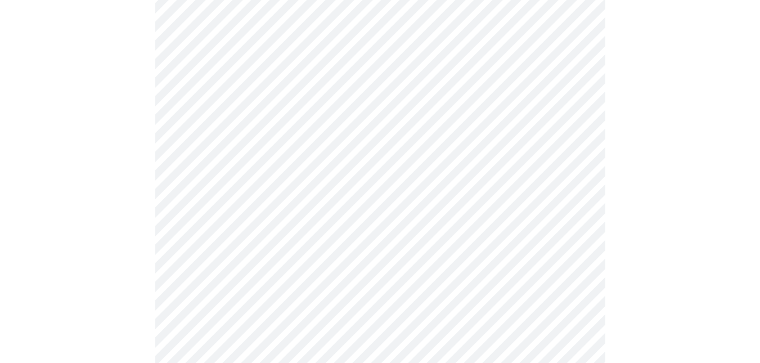
scroll to position [732, 0]
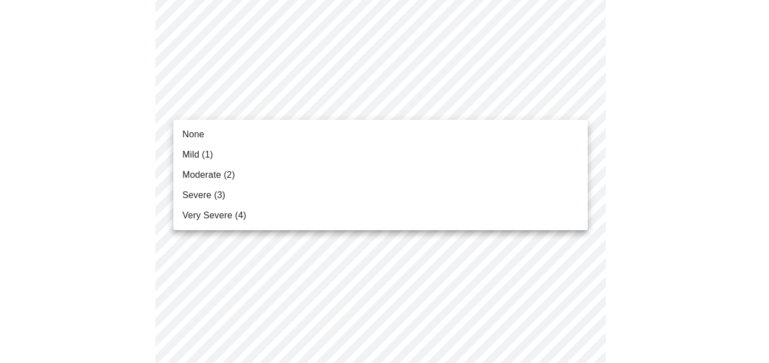
click at [233, 139] on li "None" at bounding box center [380, 134] width 414 height 20
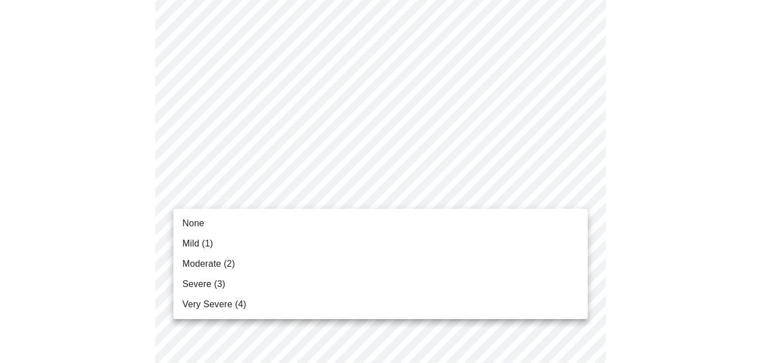
click at [216, 267] on span "Moderate (2)" at bounding box center [208, 264] width 52 height 14
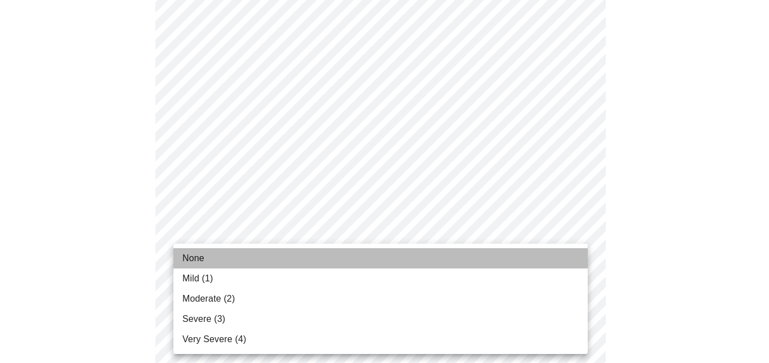
click at [312, 257] on li "None" at bounding box center [380, 258] width 414 height 20
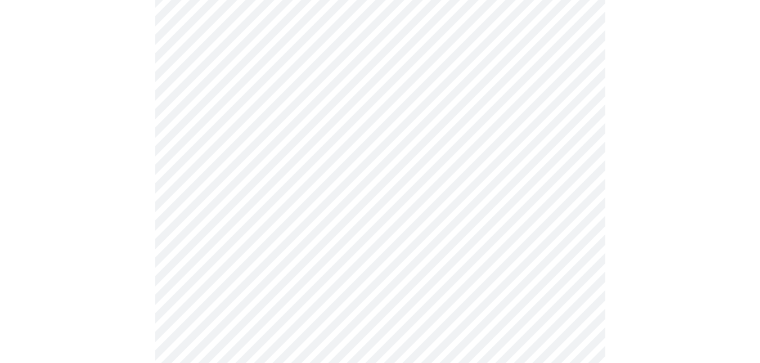
scroll to position [957, 0]
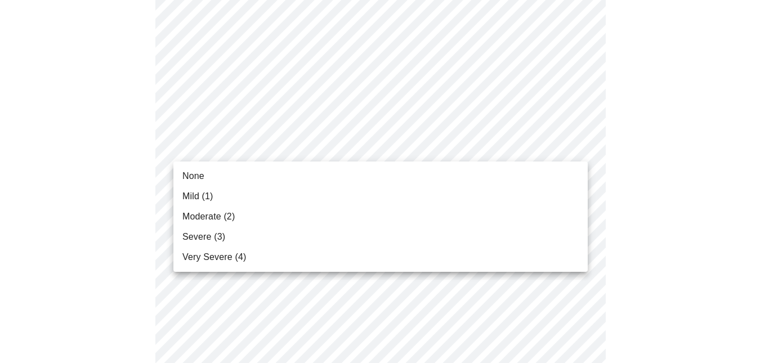
click at [198, 195] on span "Mild (1)" at bounding box center [197, 197] width 31 height 14
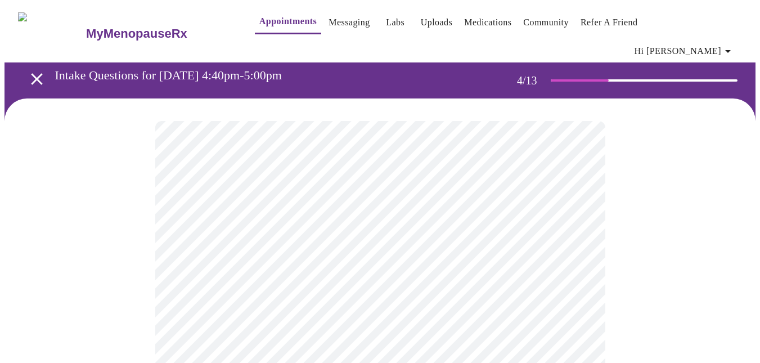
scroll to position [169, 0]
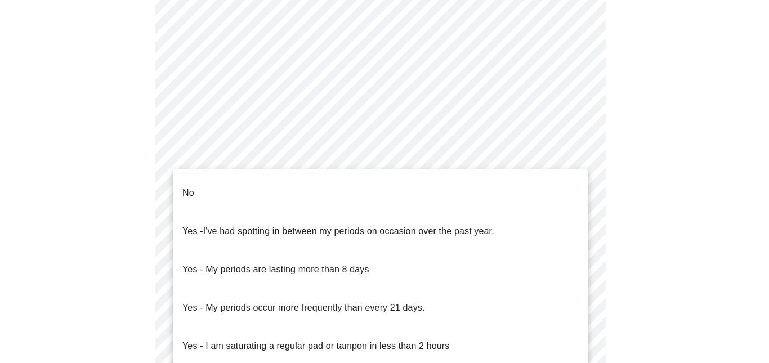
click at [504, 192] on body "MyMenopauseRx Appointments Messaging Labs Uploads Medications Community Refer a…" at bounding box center [385, 94] width 760 height 1081
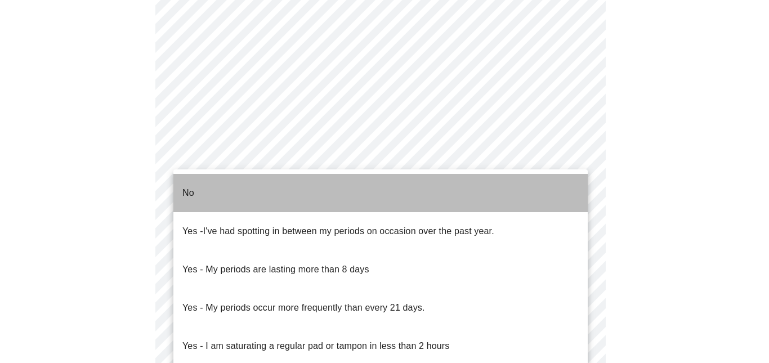
click at [331, 183] on li "No" at bounding box center [380, 193] width 414 height 38
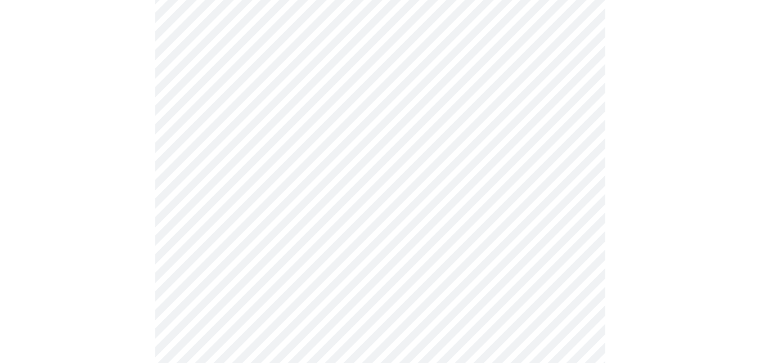
scroll to position [563, 0]
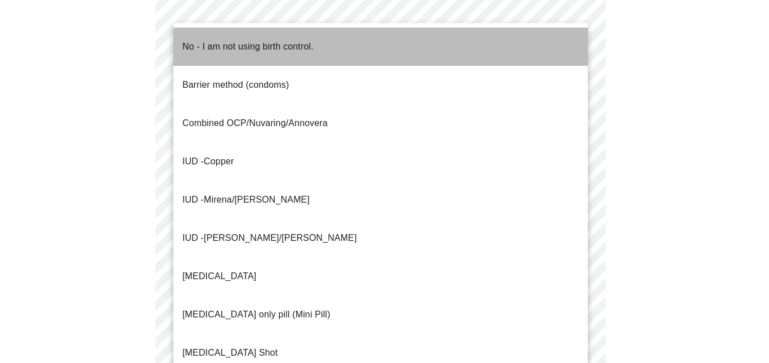
click at [251, 40] on p "No - I am not using birth control." at bounding box center [247, 47] width 131 height 14
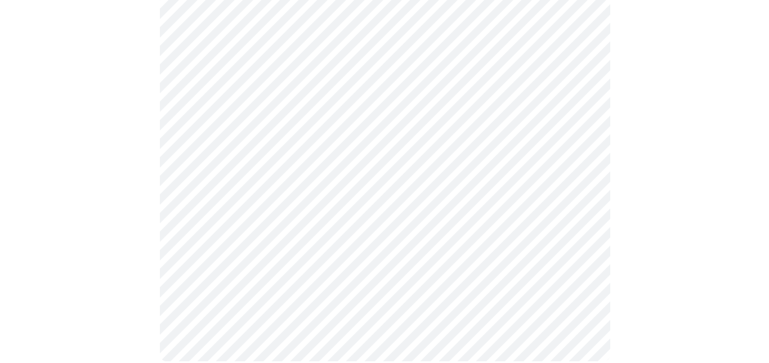
scroll to position [689, 0]
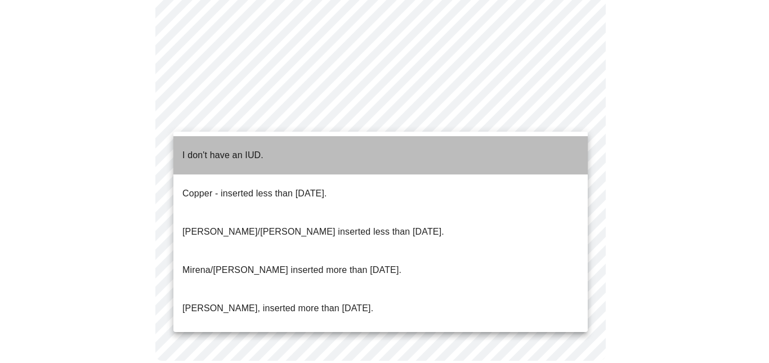
click at [285, 142] on li "I don't have an IUD." at bounding box center [380, 155] width 414 height 38
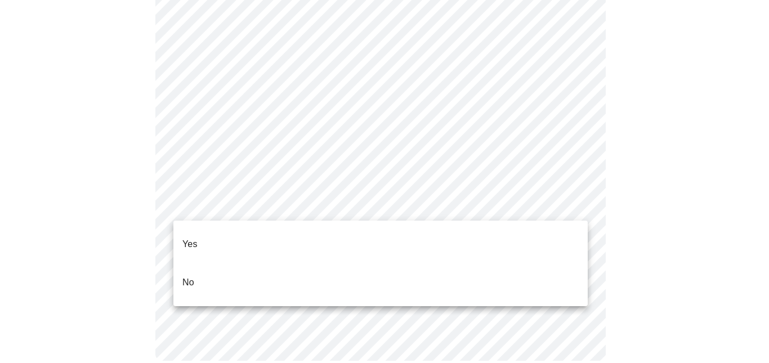
click at [202, 237] on li "Yes" at bounding box center [380, 244] width 414 height 38
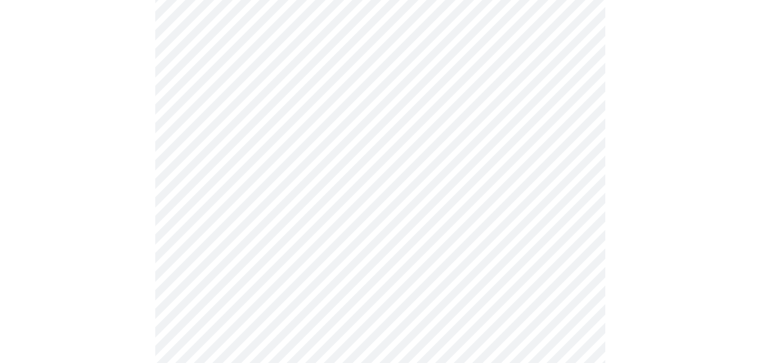
scroll to position [169, 0]
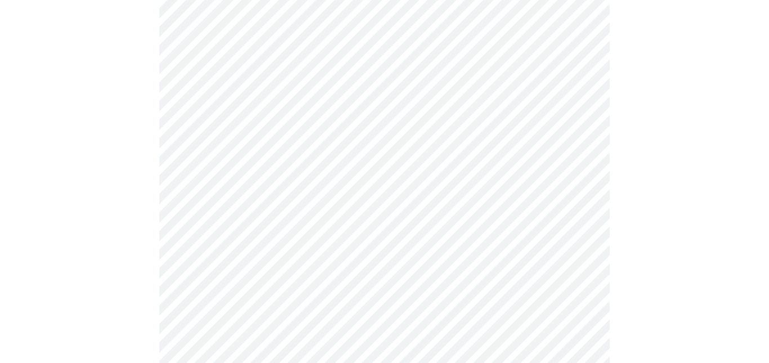
click at [317, 127] on body "MyMenopauseRx Appointments Messaging Labs Uploads Medications Community Refer a…" at bounding box center [385, 299] width 760 height 927
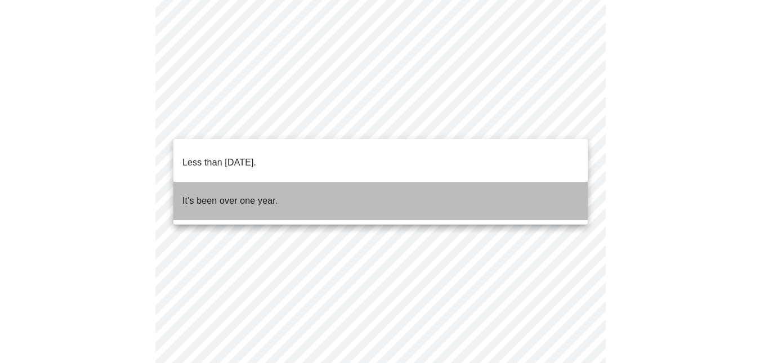
click at [255, 194] on p "It's been over one year." at bounding box center [229, 201] width 95 height 14
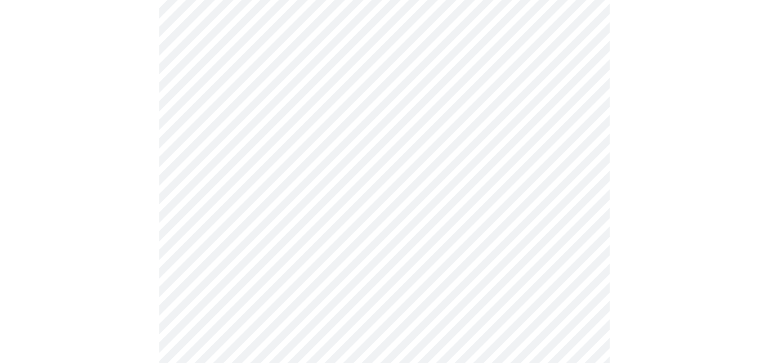
click at [289, 219] on body "MyMenopauseRx Appointments Messaging Labs Uploads Medications Community Refer a…" at bounding box center [385, 296] width 760 height 921
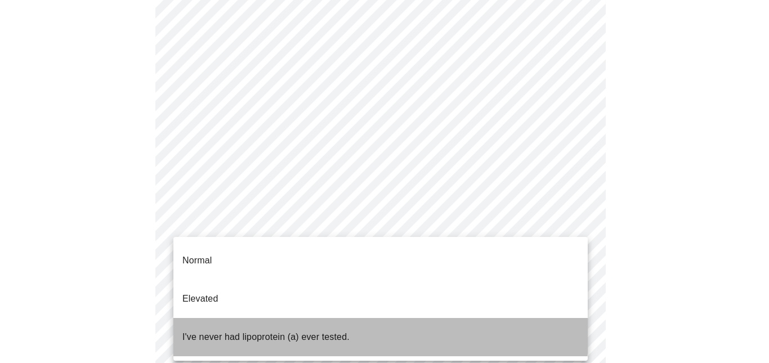
click at [277, 330] on p "I've never had lipoprotein (a) ever tested." at bounding box center [265, 337] width 167 height 14
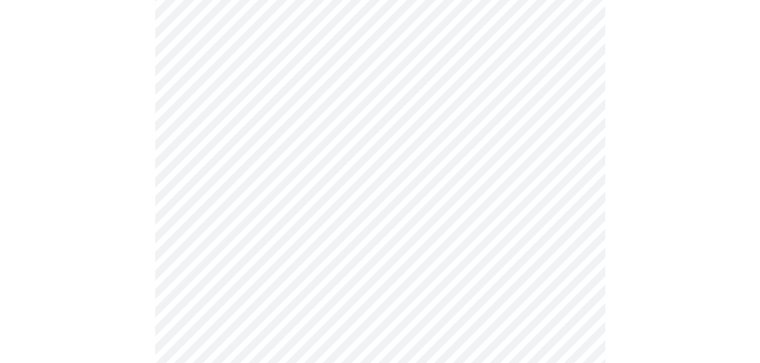
scroll to position [338, 0]
click at [733, 97] on div at bounding box center [380, 171] width 751 height 820
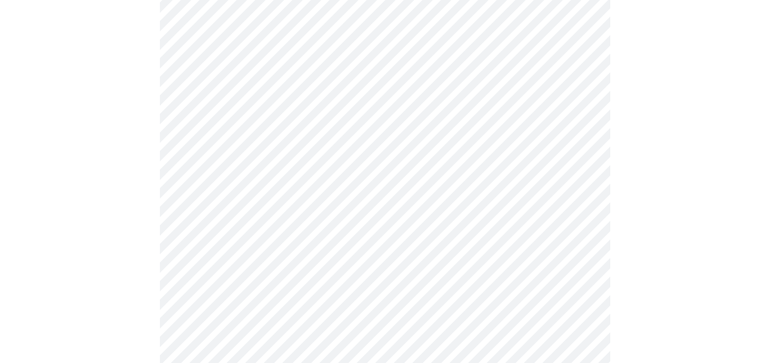
scroll to position [169, 0]
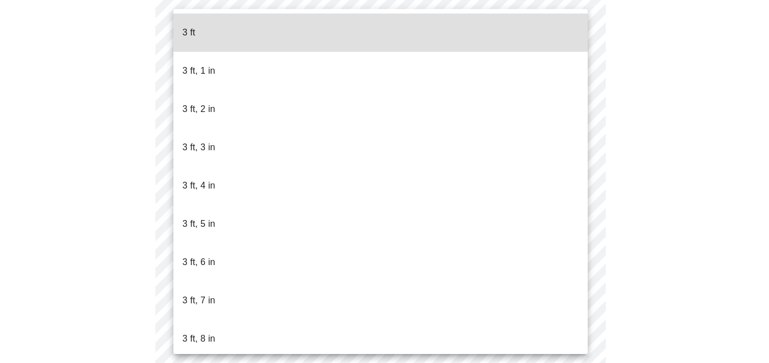
click at [249, 151] on body "MyMenopauseRx Appointments Messaging Labs Uploads Medications Community Refer a…" at bounding box center [385, 144] width 760 height 617
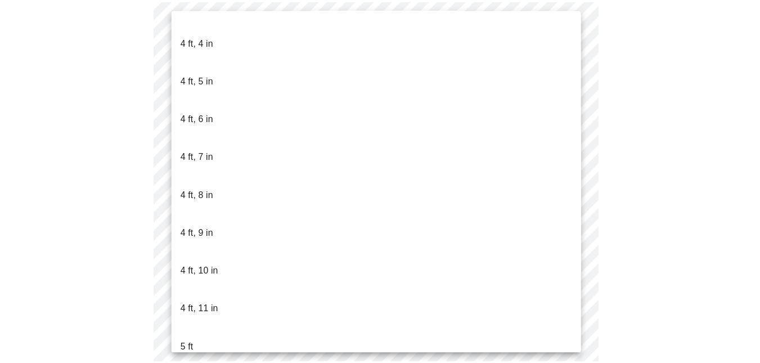
scroll to position [619, 0]
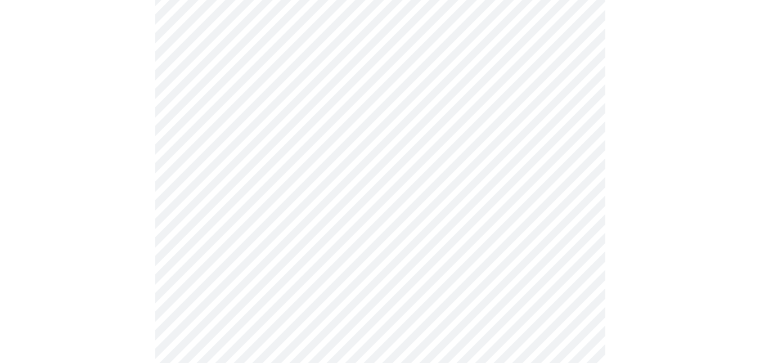
scroll to position [2982, 0]
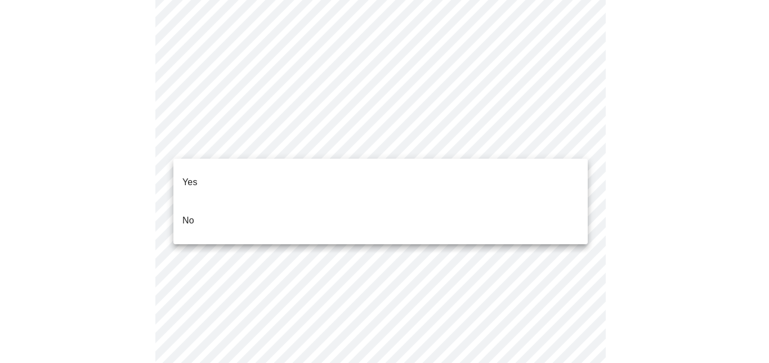
click at [275, 205] on li "No" at bounding box center [380, 220] width 414 height 38
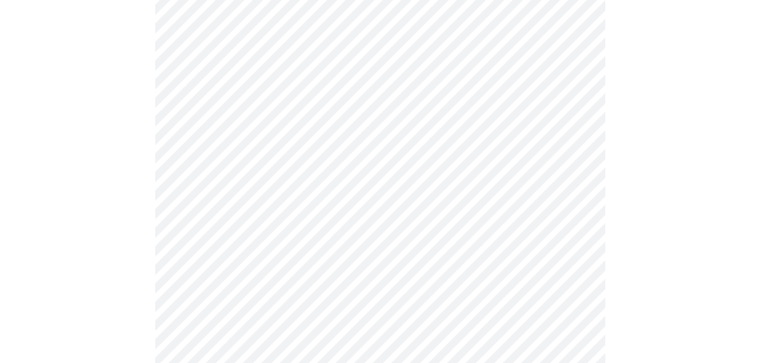
scroll to position [675, 0]
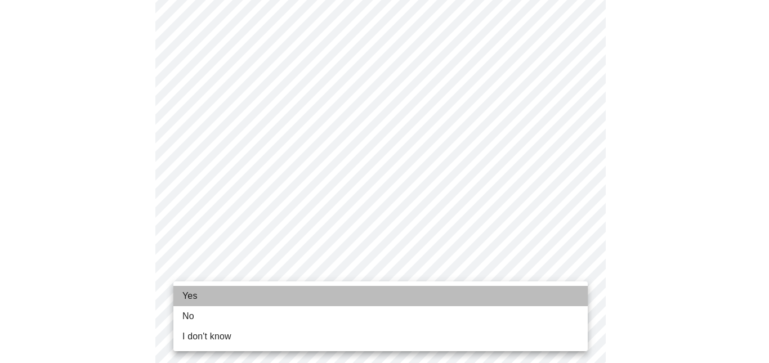
click at [223, 294] on li "Yes" at bounding box center [380, 296] width 414 height 20
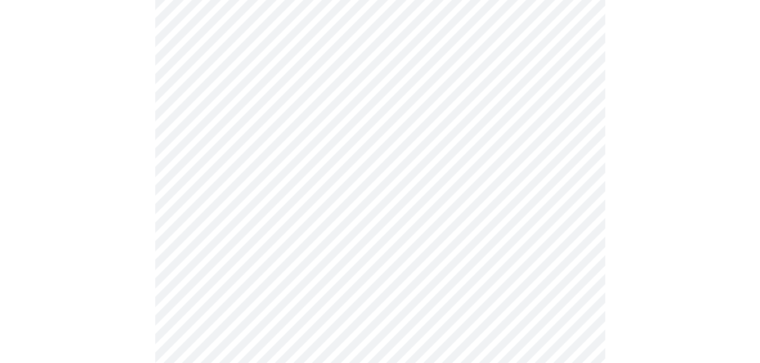
scroll to position [225, 0]
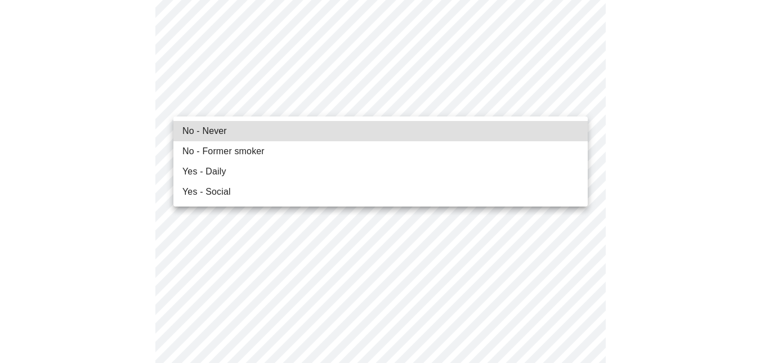
click at [246, 167] on li "Yes - Daily" at bounding box center [380, 171] width 414 height 20
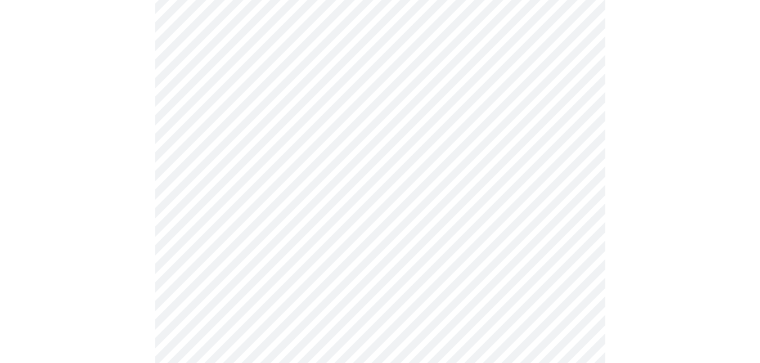
scroll to position [957, 0]
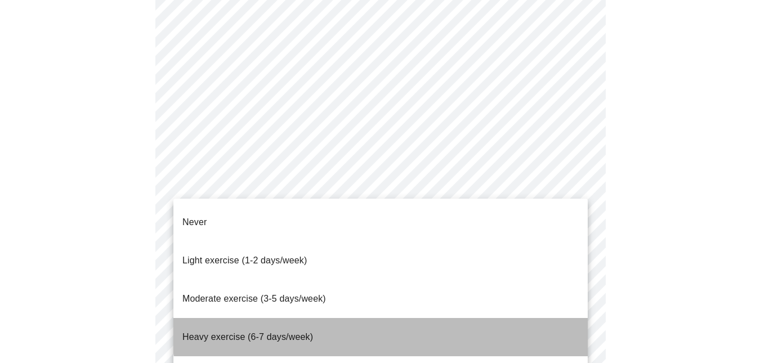
click at [400, 318] on li "Heavy exercise (6-7 days/week)" at bounding box center [380, 337] width 414 height 38
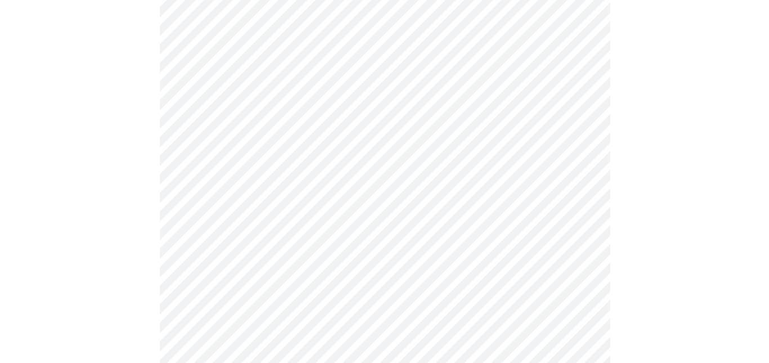
scroll to position [1098, 0]
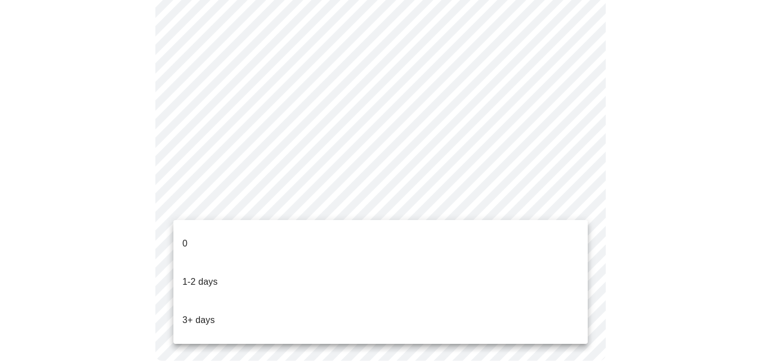
click at [244, 263] on li "1-2 days" at bounding box center [380, 282] width 414 height 38
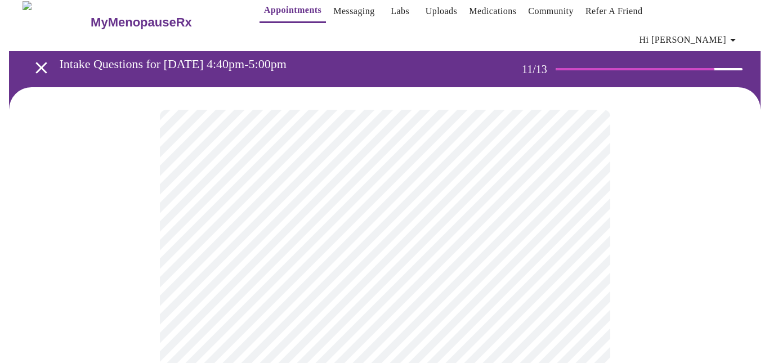
scroll to position [0, 0]
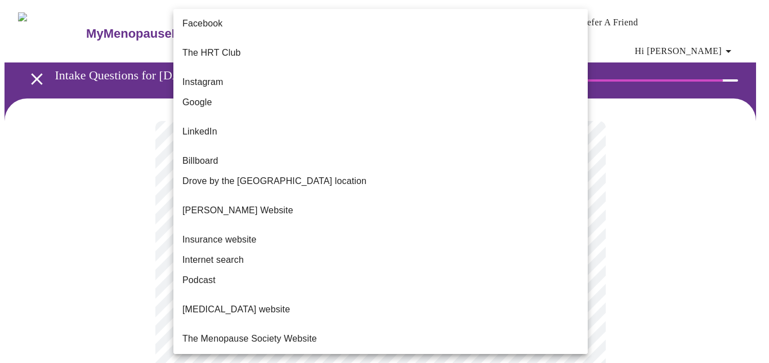
click at [339, 226] on body "MyMenopauseRx Appointments Messaging Labs Uploads Medications Community Refer a…" at bounding box center [385, 200] width 760 height 390
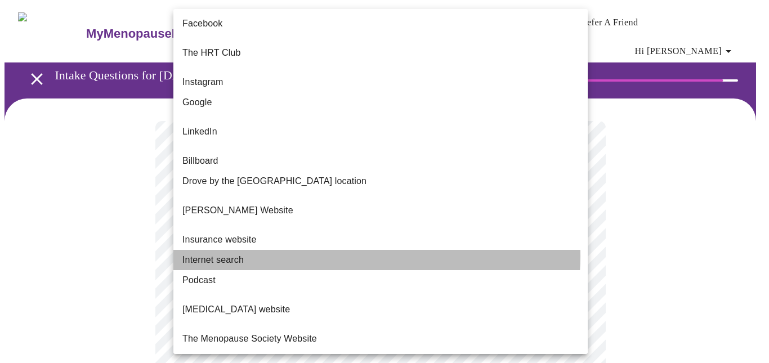
click at [361, 250] on li "Internet search" at bounding box center [380, 260] width 414 height 20
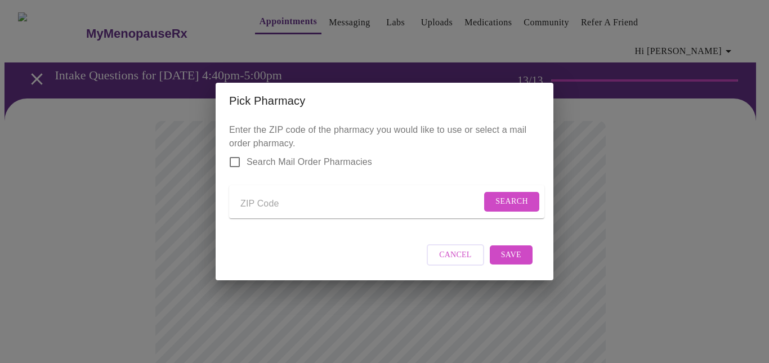
click at [294, 199] on input "Send a message to your care team" at bounding box center [360, 204] width 241 height 18
type input "17110"
click at [519, 199] on span "Search" at bounding box center [511, 202] width 33 height 14
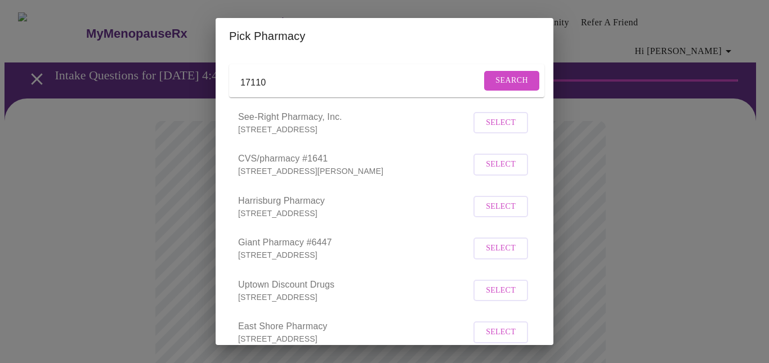
scroll to position [113, 0]
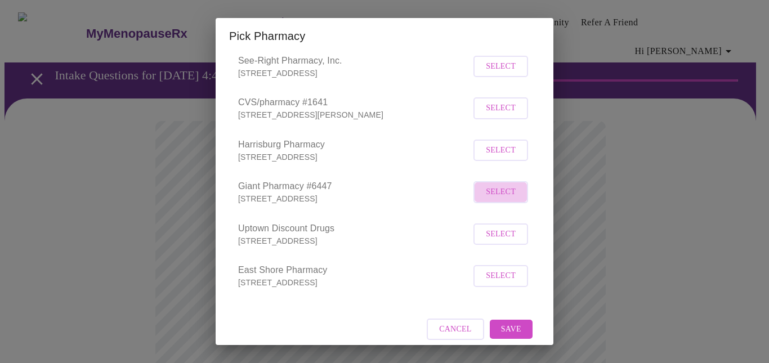
click at [498, 199] on span "Select" at bounding box center [501, 192] width 30 height 14
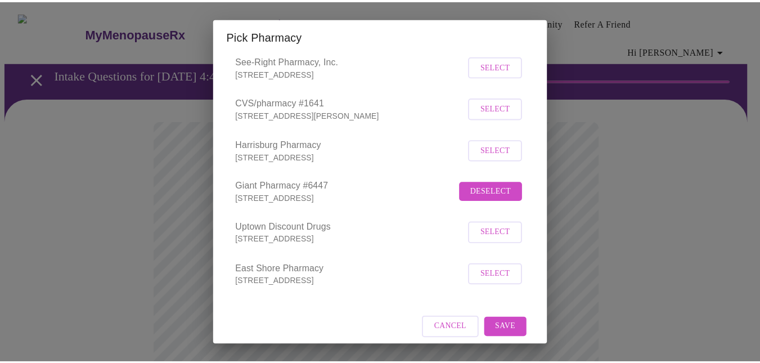
scroll to position [137, 0]
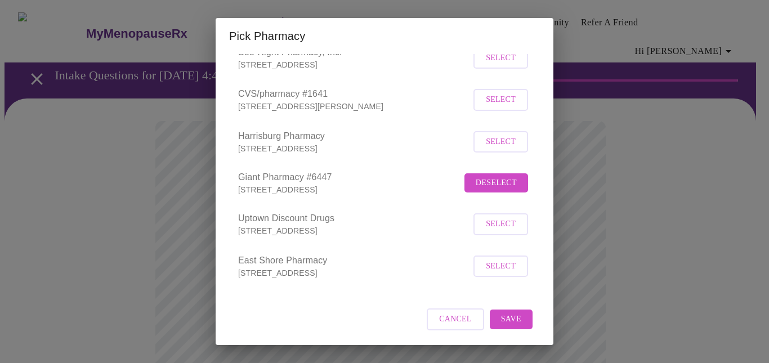
click at [501, 321] on span "Save" at bounding box center [511, 319] width 20 height 14
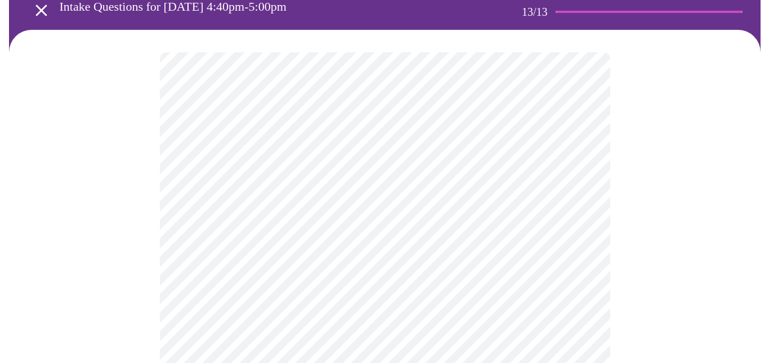
scroll to position [169, 0]
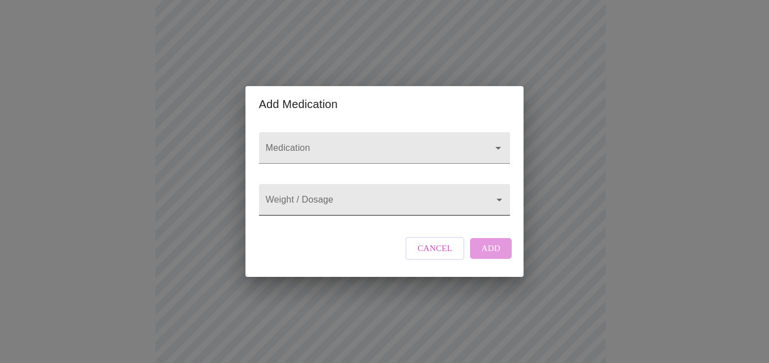
click at [377, 198] on body "MyMenopauseRx Appointments Messaging Labs Uploads Medications Community Refer a…" at bounding box center [385, 267] width 760 height 862
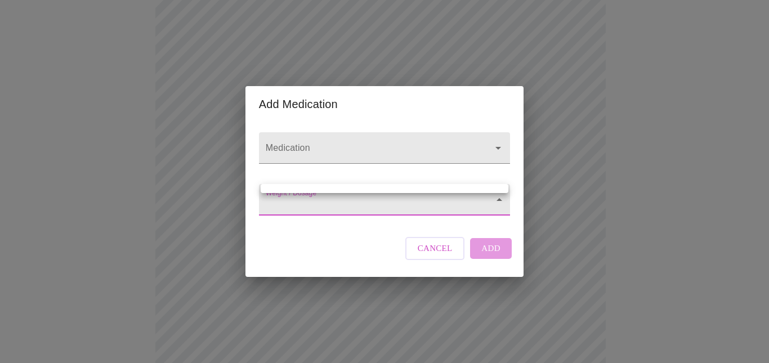
click at [377, 198] on div at bounding box center [384, 181] width 769 height 363
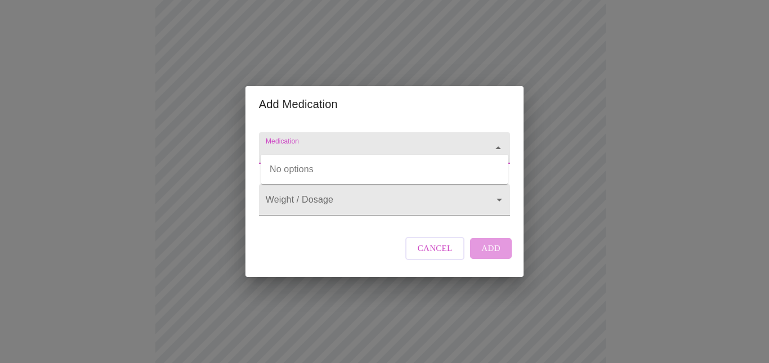
click at [388, 143] on input "Medication" at bounding box center [368, 153] width 210 height 21
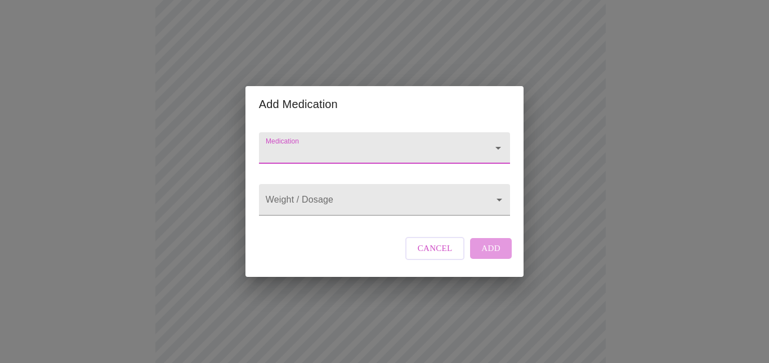
click at [387, 143] on input "Medication" at bounding box center [368, 153] width 210 height 21
click at [437, 255] on span "Cancel" at bounding box center [435, 248] width 35 height 15
click at [400, 143] on input "Medication" at bounding box center [368, 153] width 210 height 21
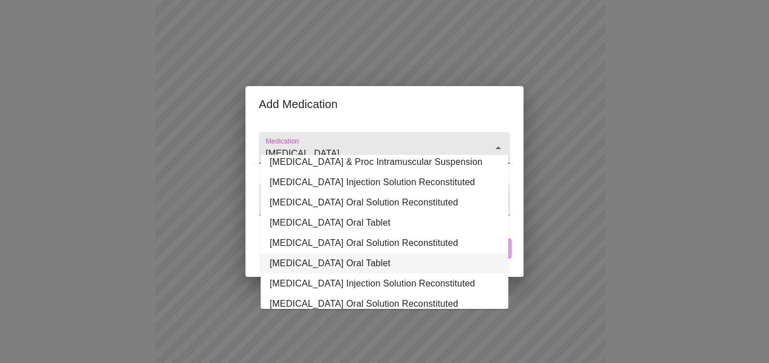
scroll to position [0, 0]
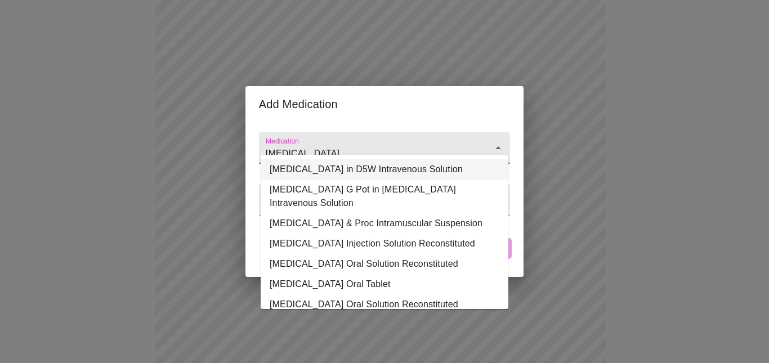
type input "[MEDICAL_DATA]"
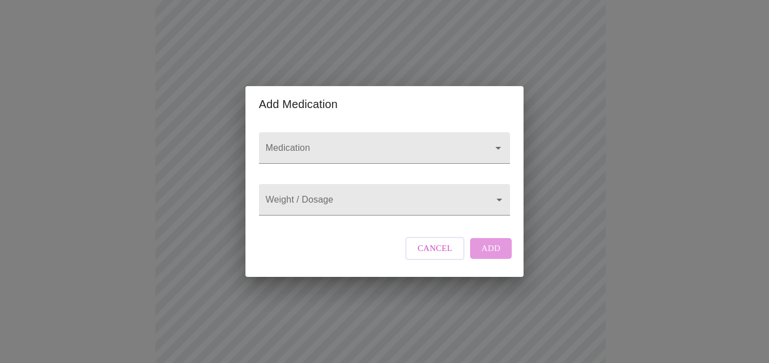
click at [475, 97] on h2 "Add Medication" at bounding box center [384, 104] width 251 height 18
click at [389, 143] on input "Medication" at bounding box center [368, 153] width 210 height 21
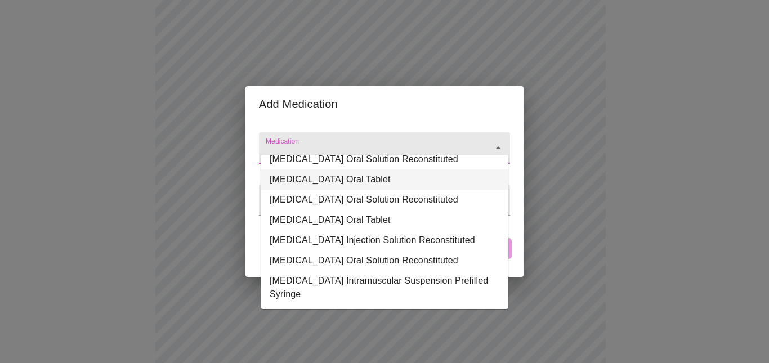
scroll to position [127, 0]
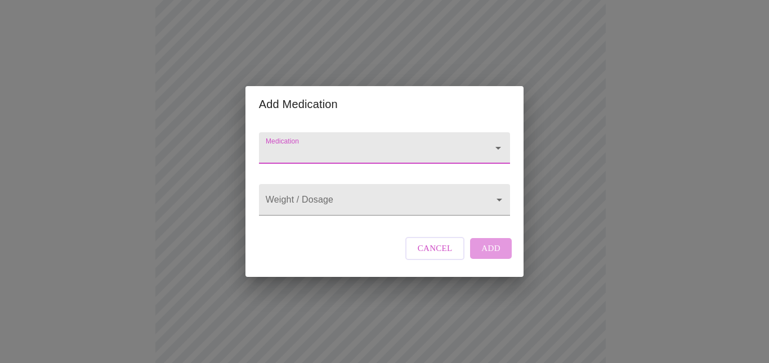
click at [364, 143] on input "Medication" at bounding box center [368, 153] width 210 height 21
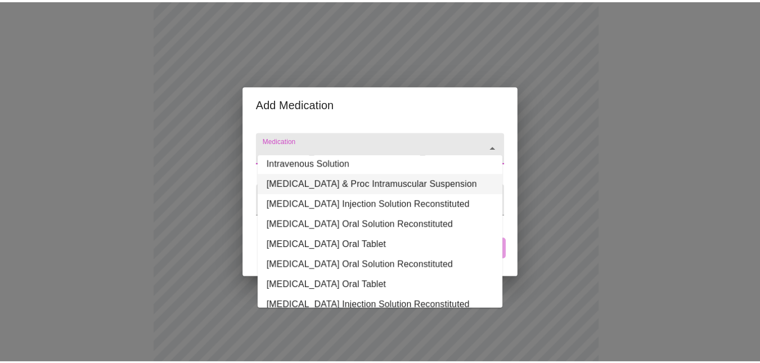
scroll to position [56, 0]
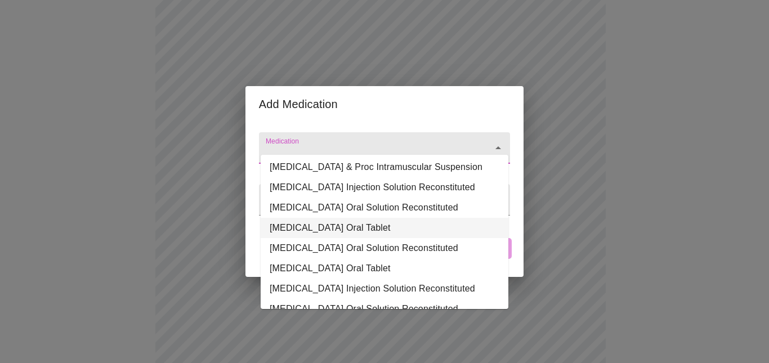
click at [436, 238] on li "[MEDICAL_DATA] Oral Tablet" at bounding box center [385, 228] width 248 height 20
type input "[MEDICAL_DATA] Oral Tablet"
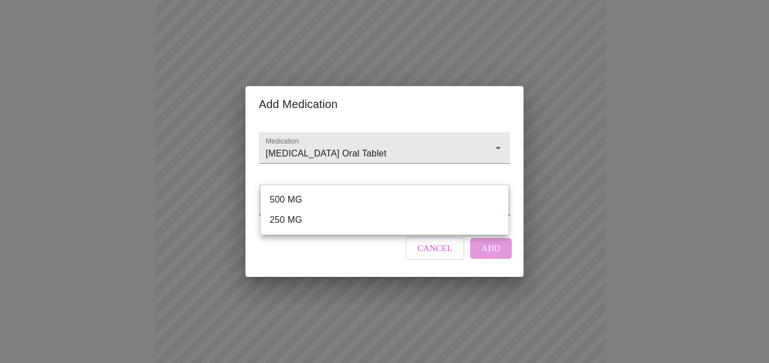
click at [456, 189] on body "MyMenopauseRx Appointments Messaging Labs Uploads Medications Community Refer a…" at bounding box center [385, 267] width 760 height 862
click at [335, 196] on li "500 MG" at bounding box center [385, 200] width 248 height 20
type input "500 MG"
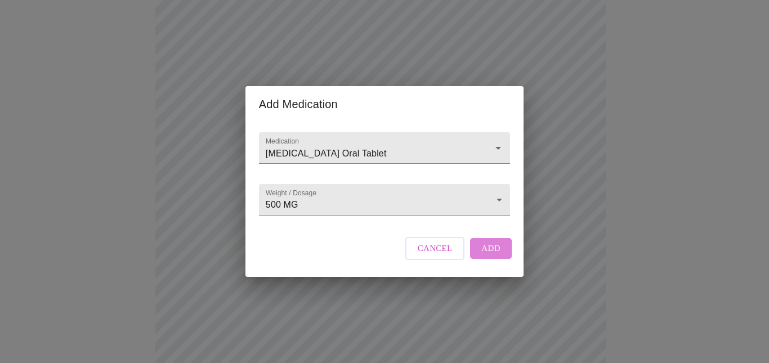
click at [491, 255] on span "Add" at bounding box center [490, 248] width 19 height 15
click at [368, 132] on div at bounding box center [384, 148] width 251 height 32
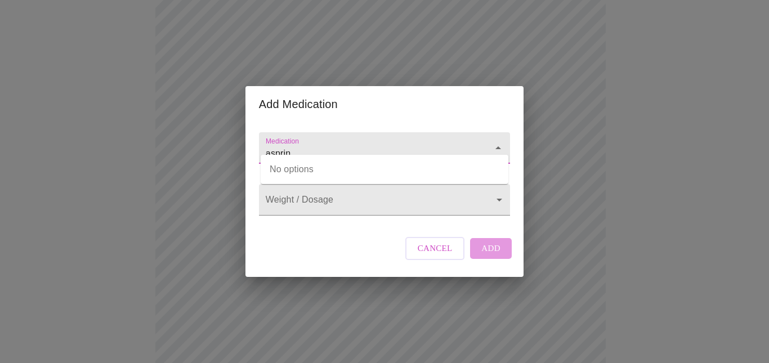
click at [378, 143] on input "asprin" at bounding box center [368, 153] width 210 height 21
type input "asprin"
click at [482, 259] on div "Cancel Add" at bounding box center [458, 248] width 112 height 34
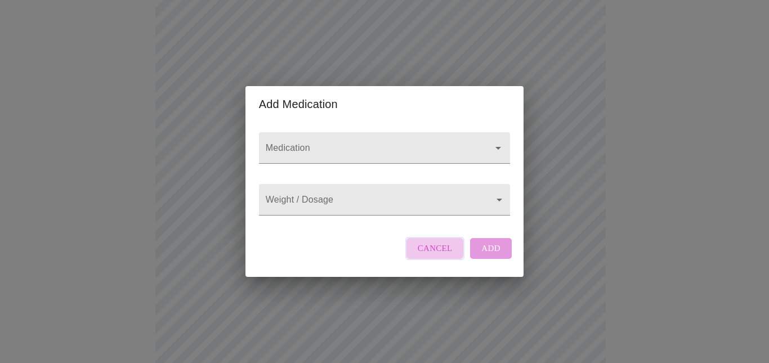
drag, startPoint x: 427, startPoint y: 255, endPoint x: 432, endPoint y: 245, distance: 11.8
click at [429, 251] on button "Cancel" at bounding box center [435, 248] width 60 height 23
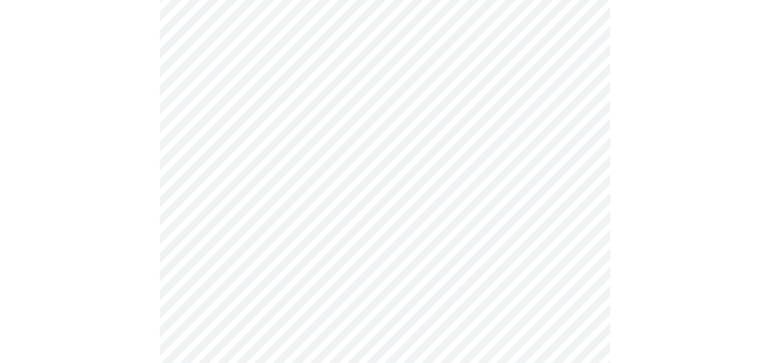
scroll to position [394, 0]
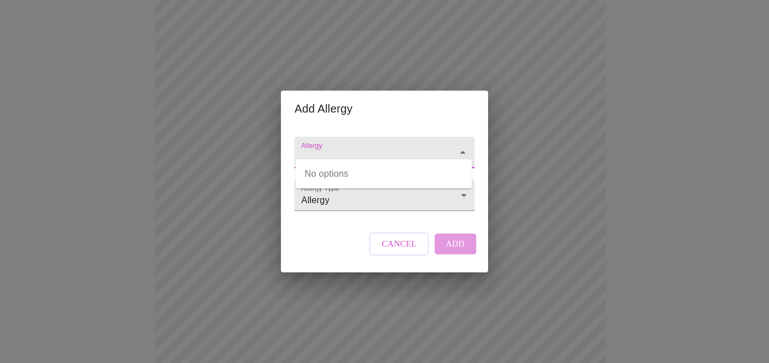
click at [388, 147] on input "Allergy" at bounding box center [368, 157] width 138 height 21
type input "G"
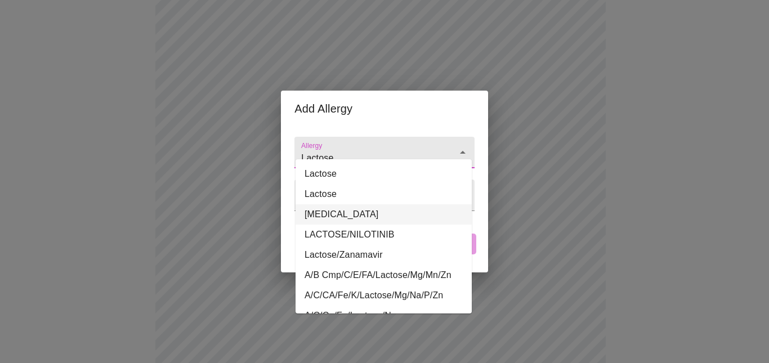
click at [408, 210] on li "[MEDICAL_DATA]" at bounding box center [383, 214] width 176 height 20
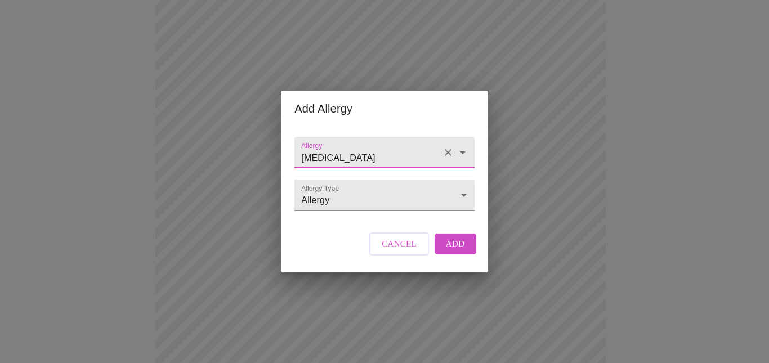
type input "[MEDICAL_DATA]"
drag, startPoint x: 451, startPoint y: 254, endPoint x: 469, endPoint y: 235, distance: 27.1
click at [451, 251] on span "Add" at bounding box center [455, 243] width 19 height 15
click at [340, 147] on input "Allergy" at bounding box center [368, 157] width 138 height 21
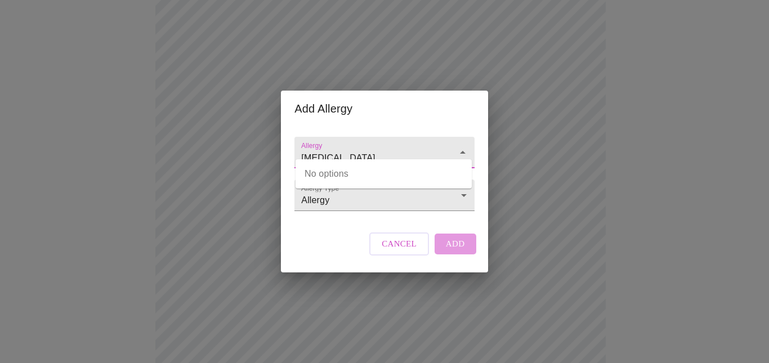
drag, startPoint x: 332, startPoint y: 145, endPoint x: 279, endPoint y: 146, distance: 53.5
click at [279, 146] on div "Add Allergy Allergy [MEDICAL_DATA] Allergy Type Allergy Allergy Cancel Add" at bounding box center [384, 181] width 769 height 363
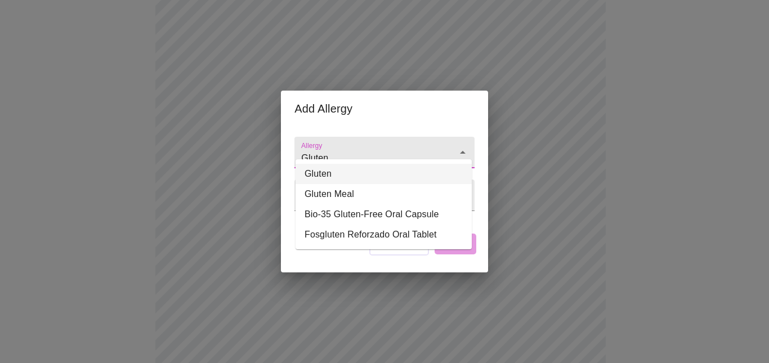
click at [347, 147] on input "Gluten" at bounding box center [368, 157] width 138 height 21
drag, startPoint x: 335, startPoint y: 146, endPoint x: 272, endPoint y: 146, distance: 63.0
click at [272, 146] on div "Add Allergy Allergy Gluten Allergy Type Allergy Allergy Cancel Add" at bounding box center [384, 181] width 769 height 363
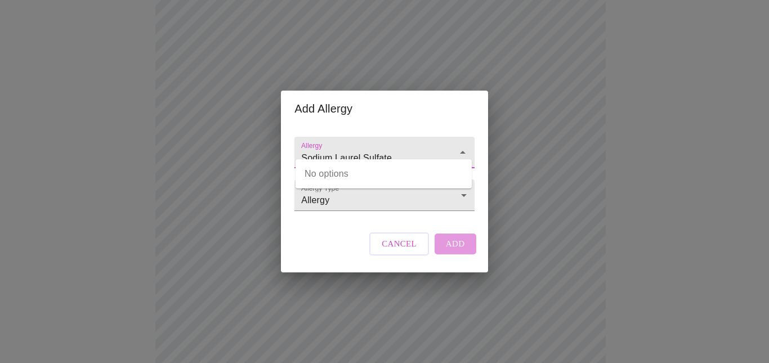
drag, startPoint x: 402, startPoint y: 149, endPoint x: 267, endPoint y: 152, distance: 134.5
click at [269, 152] on div "Add Allergy Allergy Sodium Laurel Sulfate Allergy Type Allergy Allergy Cancel A…" at bounding box center [384, 181] width 769 height 363
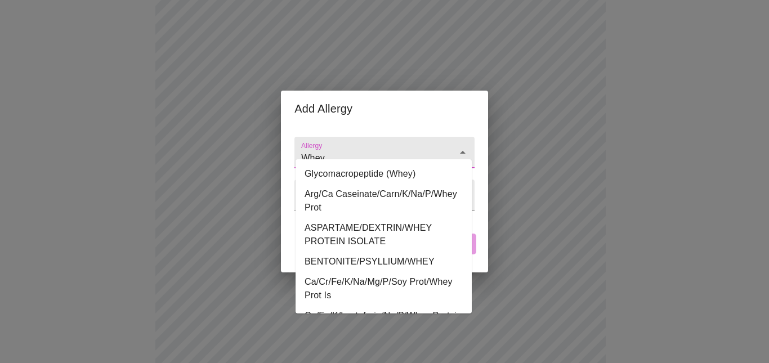
drag, startPoint x: 335, startPoint y: 147, endPoint x: 293, endPoint y: 150, distance: 42.8
click at [293, 150] on div "Allergy Whey Allergy Type Allergy Allergy" at bounding box center [384, 171] width 189 height 89
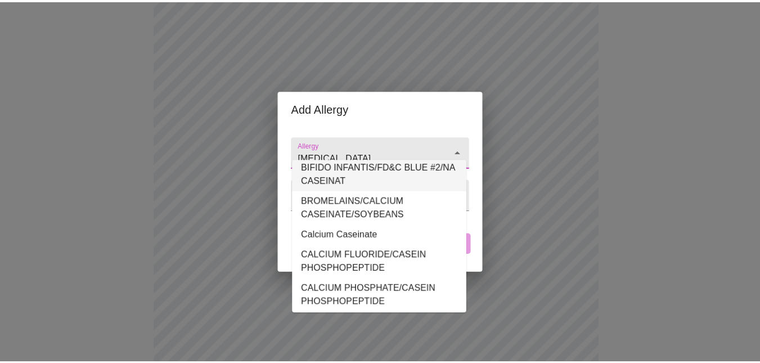
scroll to position [225, 0]
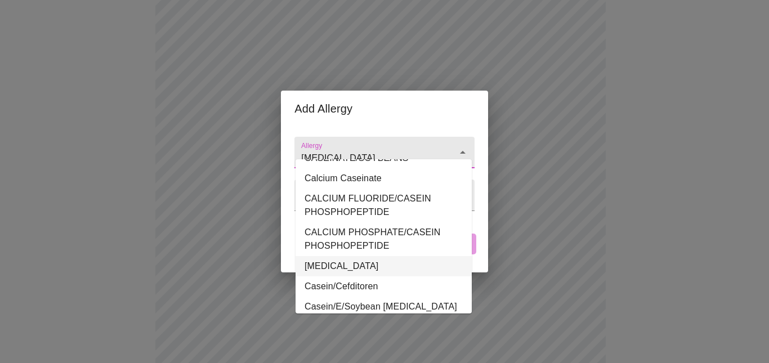
click at [376, 261] on li "[MEDICAL_DATA]" at bounding box center [383, 266] width 176 height 20
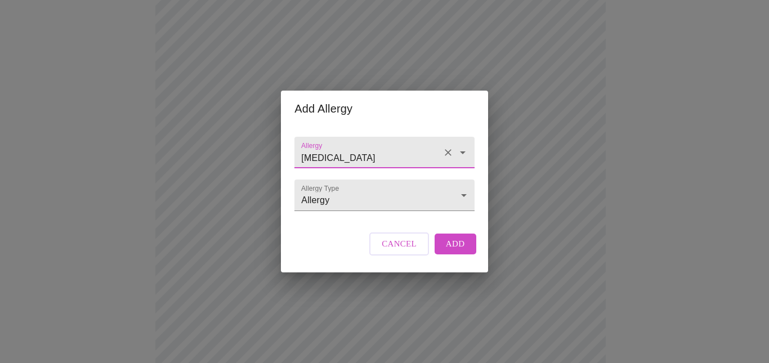
type input "[MEDICAL_DATA]"
click at [459, 251] on span "Add" at bounding box center [455, 243] width 19 height 15
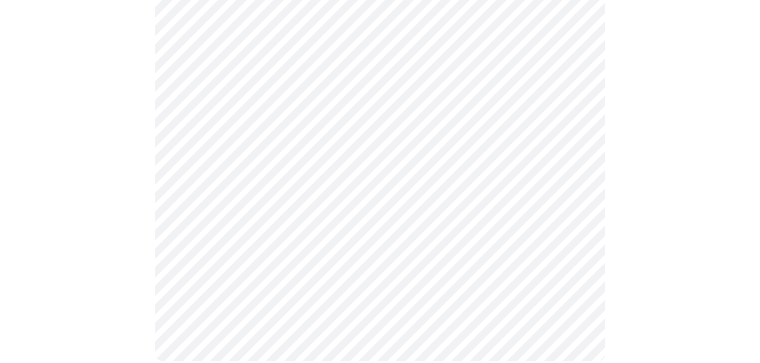
scroll to position [420, 0]
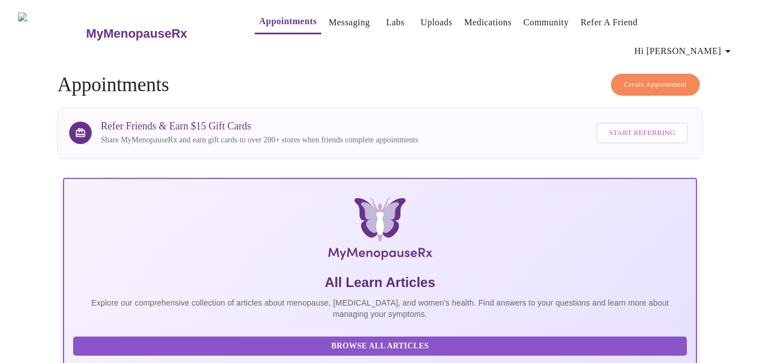
click at [723, 43] on span "Hi [PERSON_NAME]" at bounding box center [685, 51] width 100 height 16
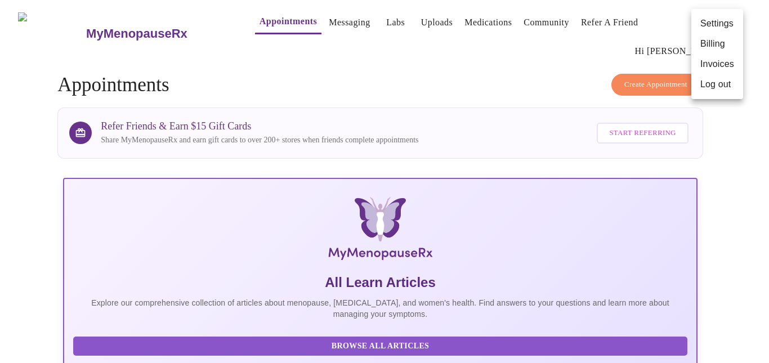
click at [419, 76] on div at bounding box center [384, 181] width 769 height 363
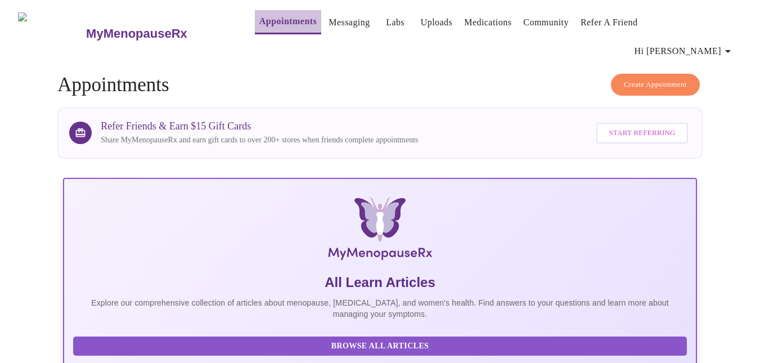
click at [268, 28] on link "Appointments" at bounding box center [287, 22] width 57 height 16
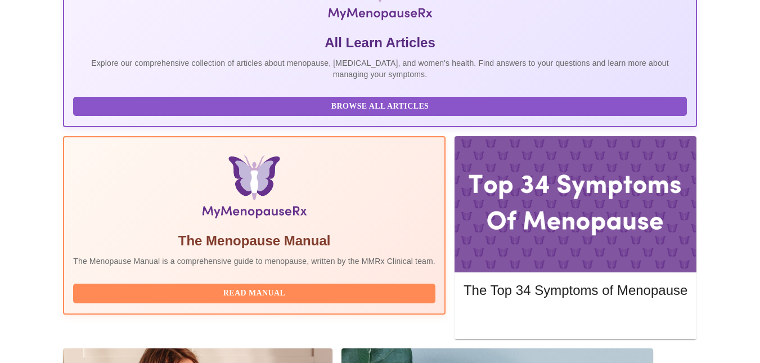
scroll to position [253, 0]
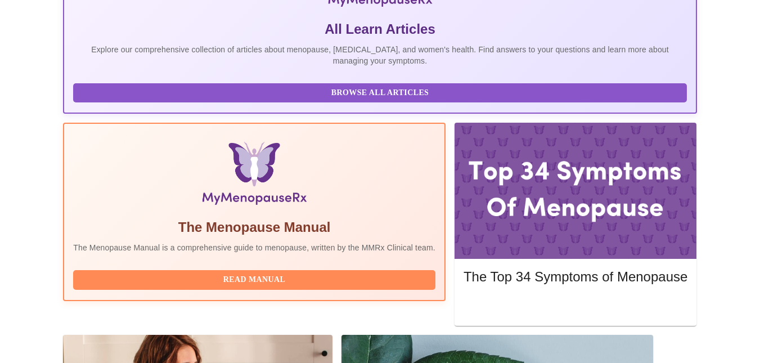
drag, startPoint x: 302, startPoint y: 204, endPoint x: 116, endPoint y: 189, distance: 186.9
copy div "[DATE] 4:40pm - 5:00pm EDT With [PERSON_NAME], MD, FACOG"
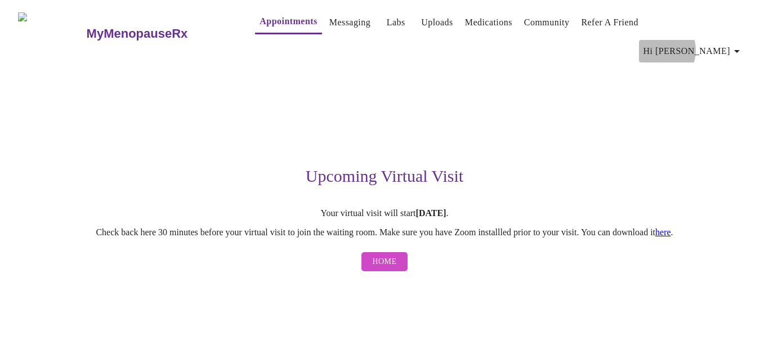
click at [711, 43] on span "Hi [PERSON_NAME]" at bounding box center [693, 51] width 100 height 16
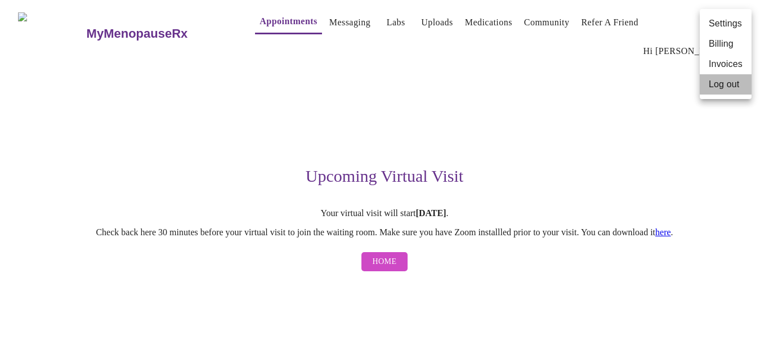
click at [722, 87] on li "Log out" at bounding box center [725, 84] width 52 height 20
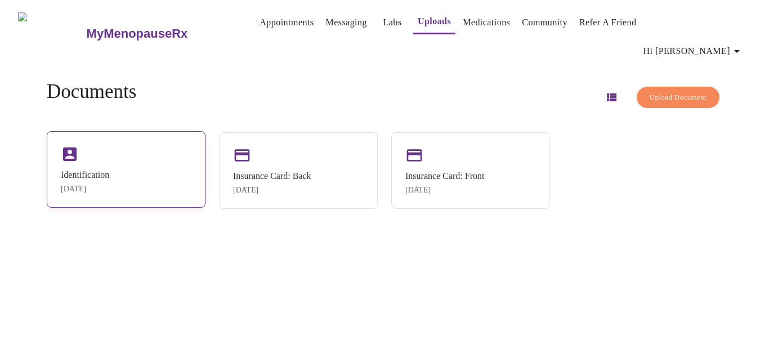
click at [109, 170] on div "Identification" at bounding box center [85, 175] width 48 height 10
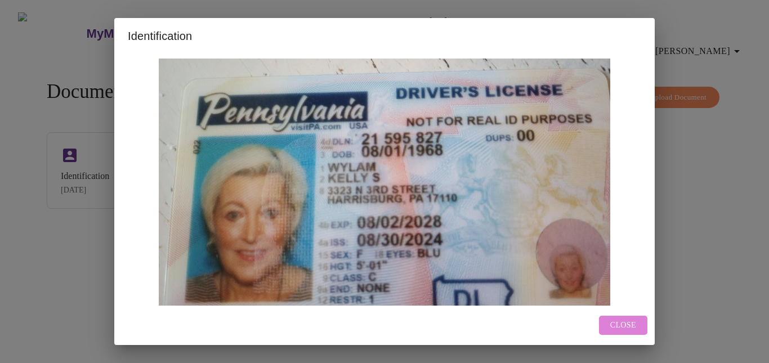
click at [622, 328] on span "Close" at bounding box center [623, 325] width 26 height 14
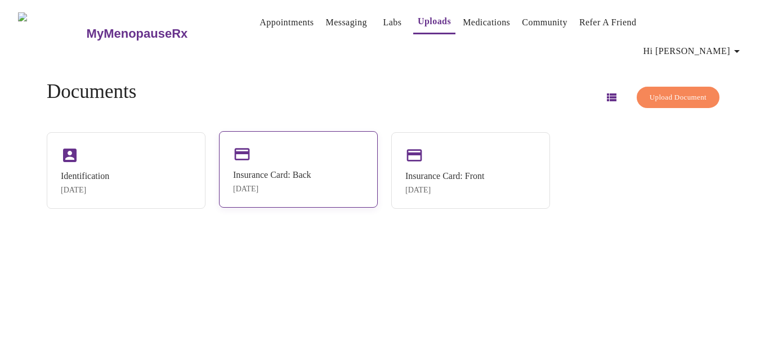
click at [298, 170] on div "Insurance Card: Back" at bounding box center [272, 175] width 78 height 10
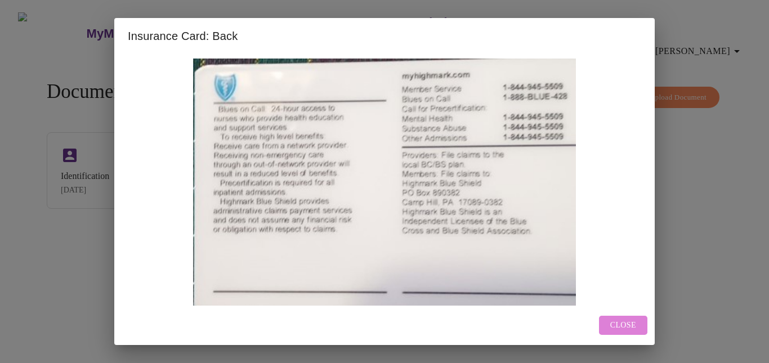
drag, startPoint x: 622, startPoint y: 327, endPoint x: 622, endPoint y: 312, distance: 15.2
click at [623, 326] on span "Close" at bounding box center [623, 325] width 26 height 14
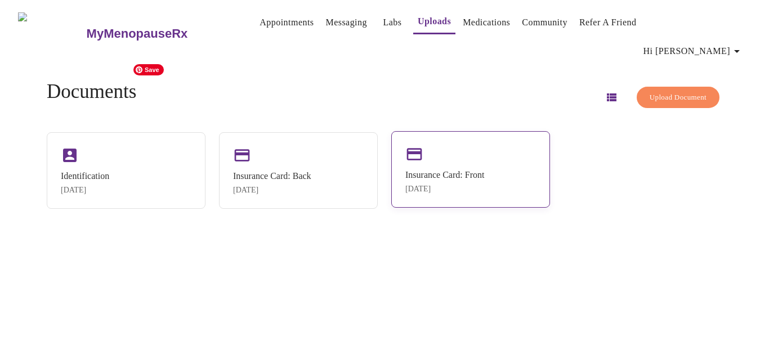
click at [452, 170] on div "Insurance Card: Front" at bounding box center [444, 175] width 79 height 10
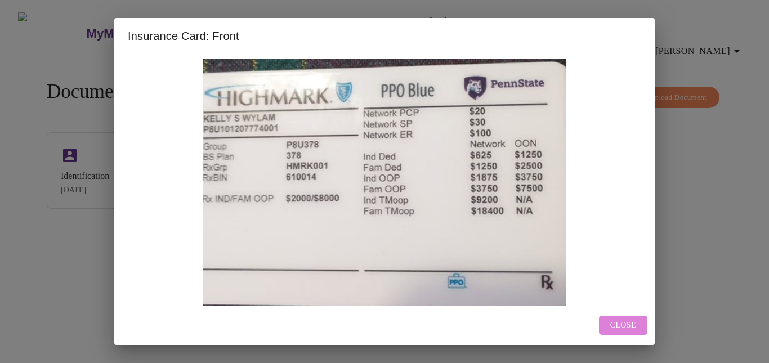
click at [625, 326] on span "Close" at bounding box center [623, 325] width 26 height 14
